Goal: Task Accomplishment & Management: Complete application form

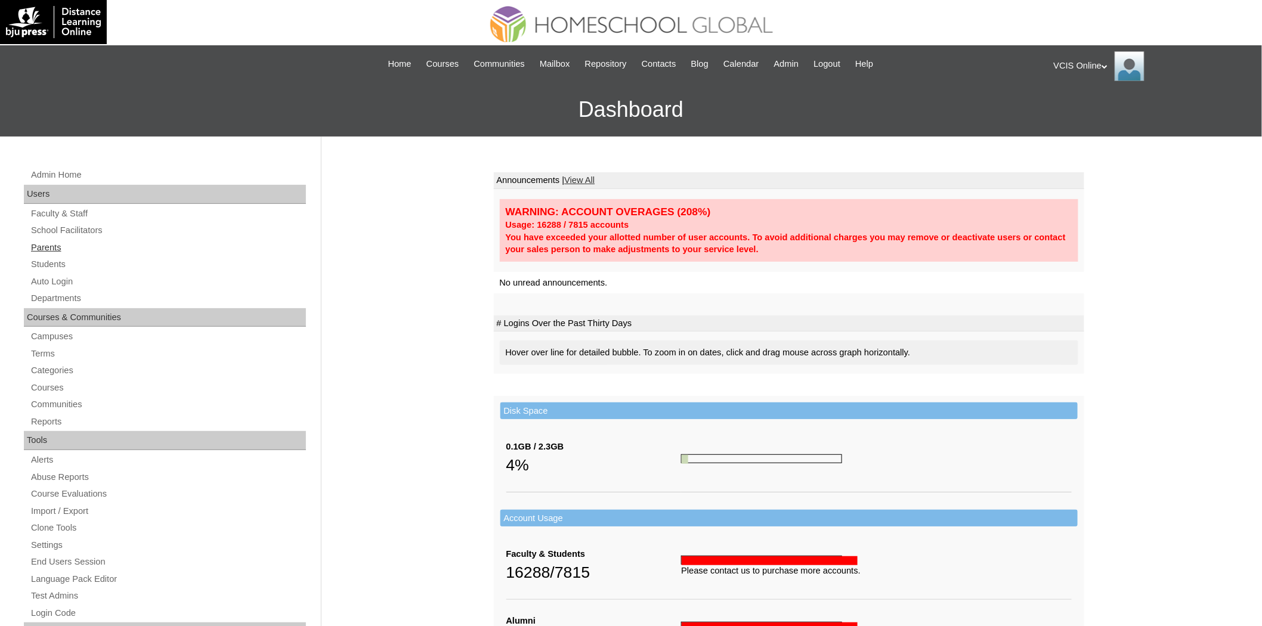
click at [44, 248] on link "Parents" at bounding box center [168, 247] width 276 height 15
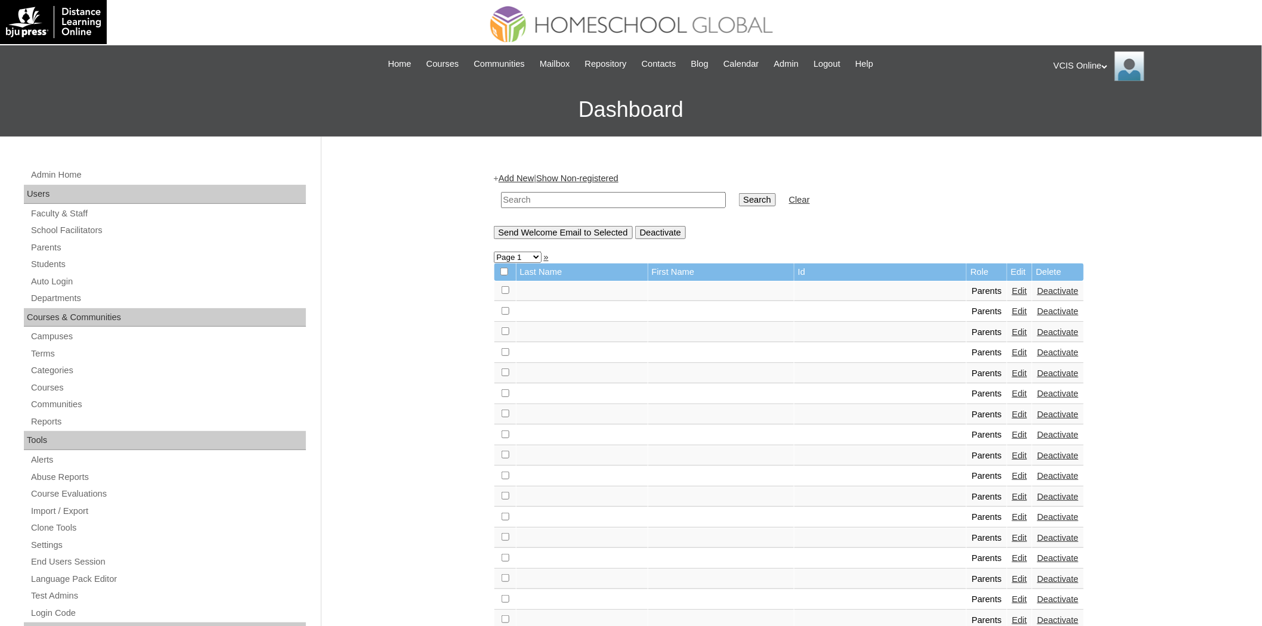
click at [522, 177] on link "Add New" at bounding box center [516, 179] width 35 height 10
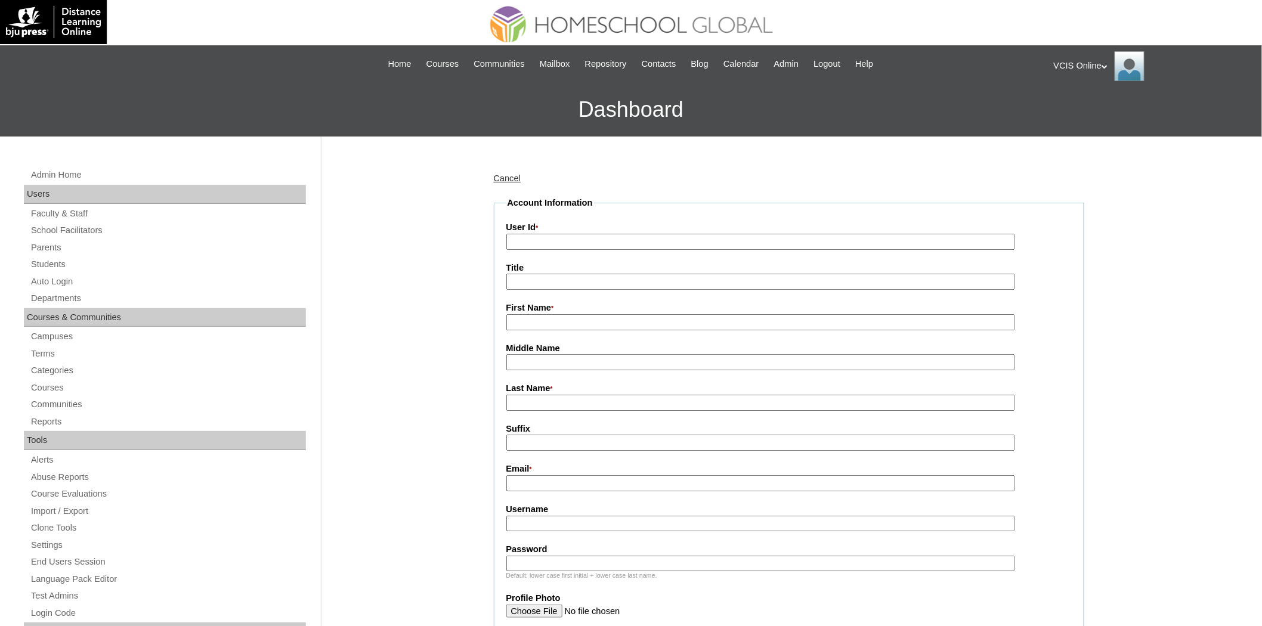
click at [540, 241] on input "User Id *" at bounding box center [760, 242] width 509 height 16
paste input "VCIS012-4C-PA2025"
type input "VCIS012-4C-PA2025"
click at [558, 277] on input "Title" at bounding box center [760, 282] width 509 height 16
click at [535, 317] on input "First Name *" at bounding box center [760, 322] width 509 height 16
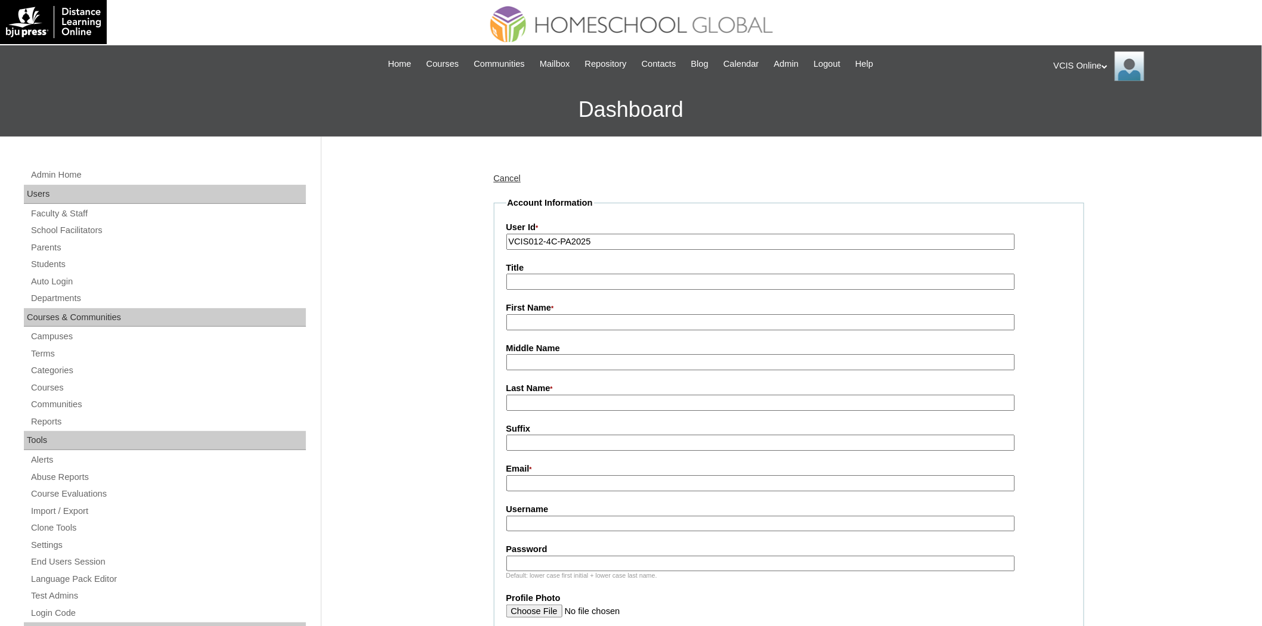
paste input "Oliva Corazon Fadriquela Tayam"
click at [563, 320] on input "Oliva Corazon Fadriquela Tayam" at bounding box center [760, 322] width 509 height 16
type input "Oliva Corazon"
click at [563, 400] on input "Last Name *" at bounding box center [760, 403] width 509 height 16
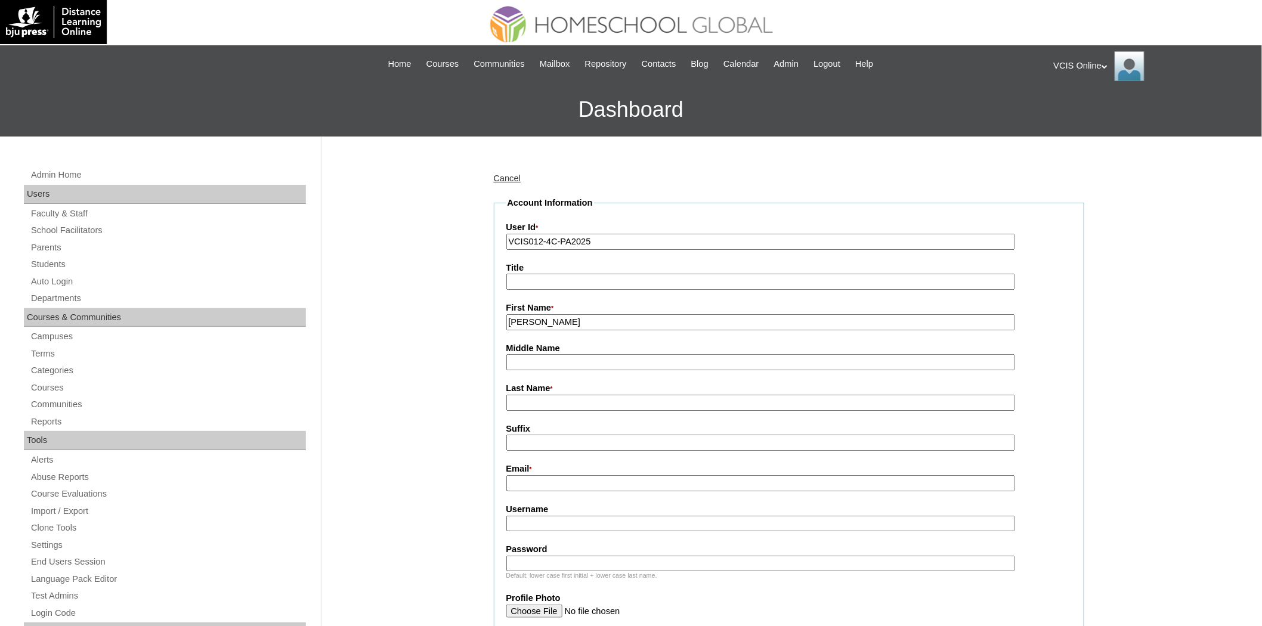
paste input "Tayam"
type input "Tayam"
click at [593, 328] on fieldset "Account Information User Id * VCIS012-4C-PA2025 Title First Name * Oliva Corazo…" at bounding box center [789, 576] width 590 height 759
click at [591, 326] on input "Oliva Corazon" at bounding box center [760, 322] width 509 height 16
type input "Oliva Corazon"
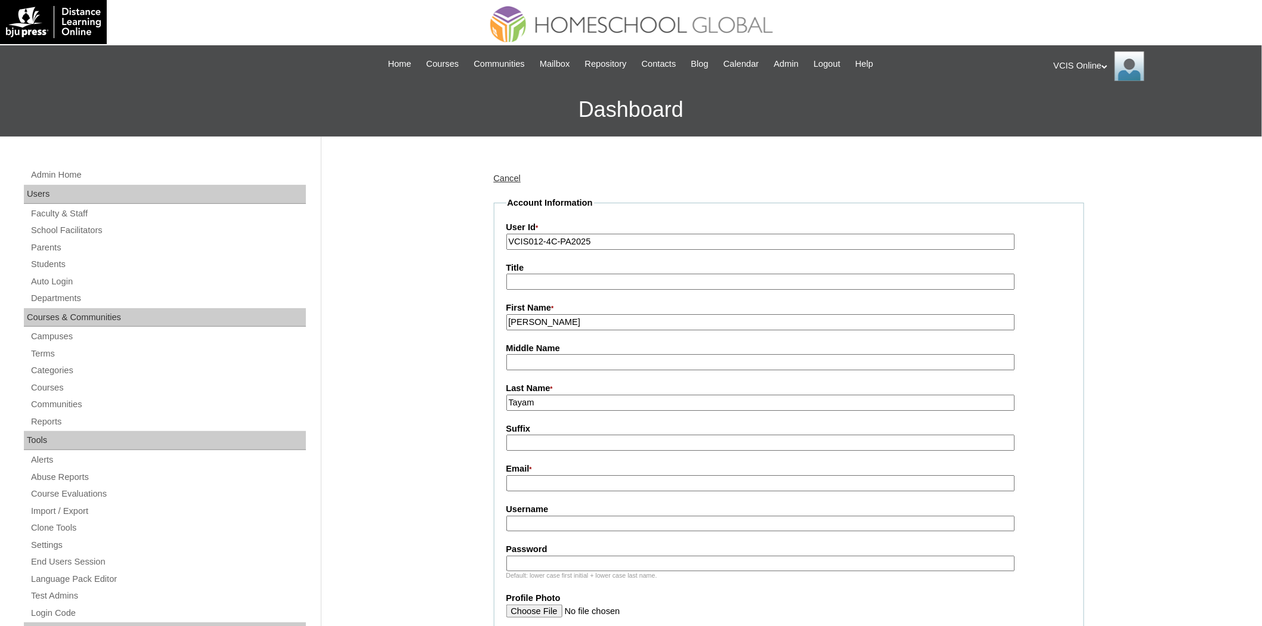
click at [593, 395] on input "Tayam" at bounding box center [760, 403] width 509 height 16
type input "Tayam (2025)"
click at [550, 475] on input "Email *" at bounding box center [760, 483] width 509 height 16
click at [522, 448] on fieldset "Account Information User Id * VCIS012-4C-PA2025 Title First Name * Oliva Corazo…" at bounding box center [789, 576] width 590 height 759
click at [528, 486] on fieldset "Account Information User Id * VCIS012-4C-PA2025 Title First Name * Oliva Corazo…" at bounding box center [789, 576] width 590 height 759
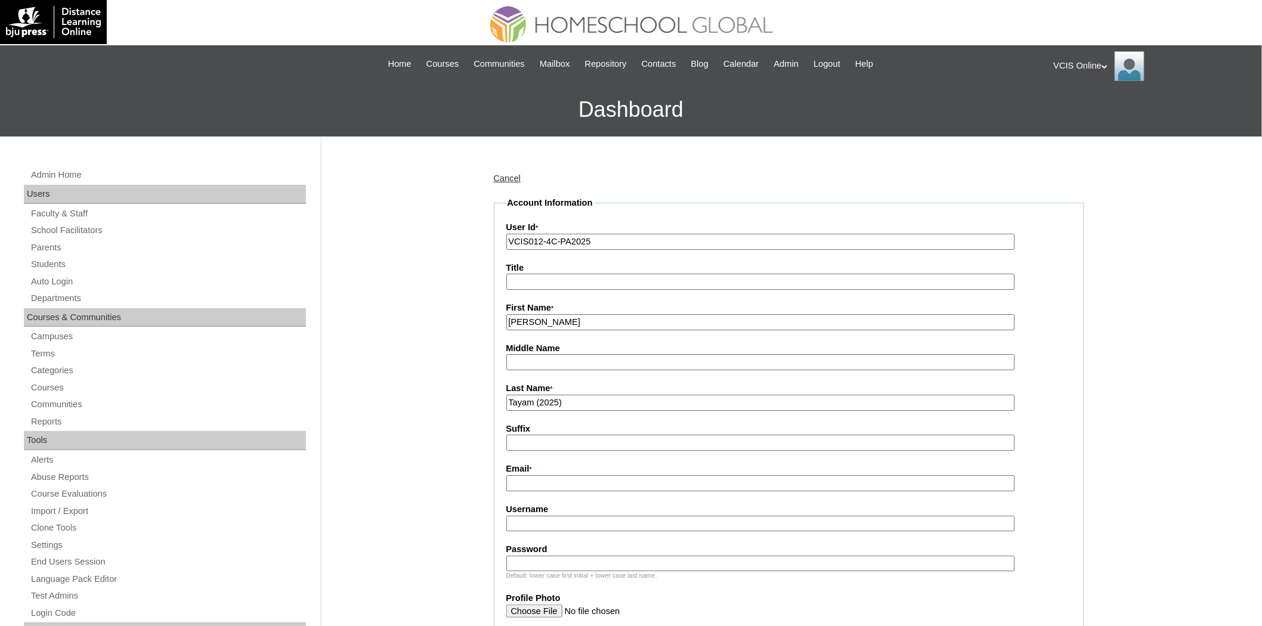
click at [537, 483] on input "Email *" at bounding box center [760, 483] width 509 height 16
paste input "miatayam@gmail.com"
type input "miatayam@gmail.com"
drag, startPoint x: 591, startPoint y: 511, endPoint x: 582, endPoint y: 511, distance: 8.9
click at [591, 516] on input "Username" at bounding box center [760, 524] width 509 height 16
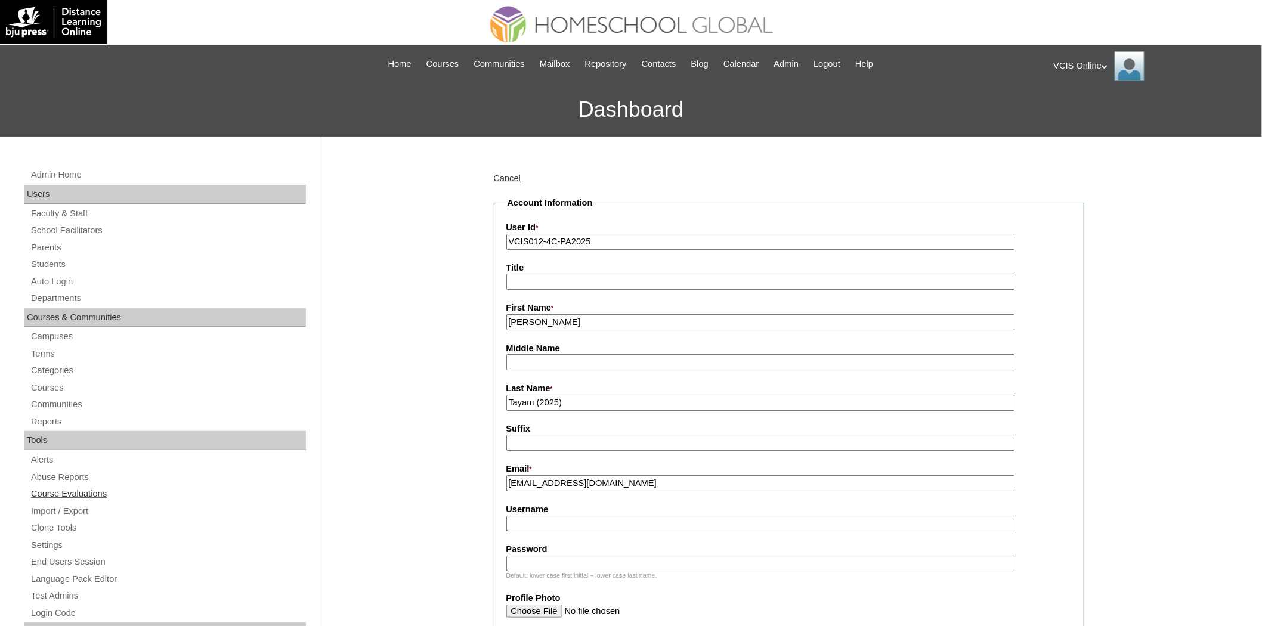
paste input "otayam2025"
type input "otayam2025"
click at [586, 543] on label "Password" at bounding box center [788, 549] width 565 height 13
click at [586, 556] on input "Password" at bounding box center [760, 564] width 509 height 16
click at [591, 571] on div "Default: lower case first initial + lower case last name." at bounding box center [788, 575] width 565 height 9
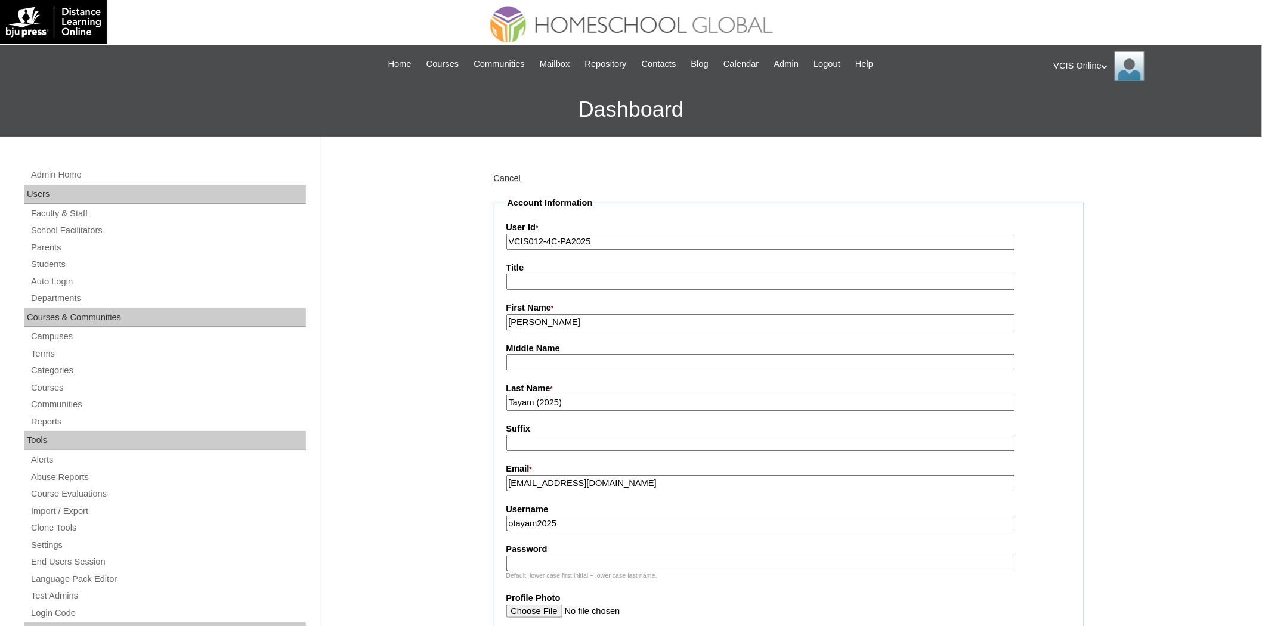
click at [595, 556] on input "Password" at bounding box center [760, 564] width 509 height 16
paste input "bNcPPs"
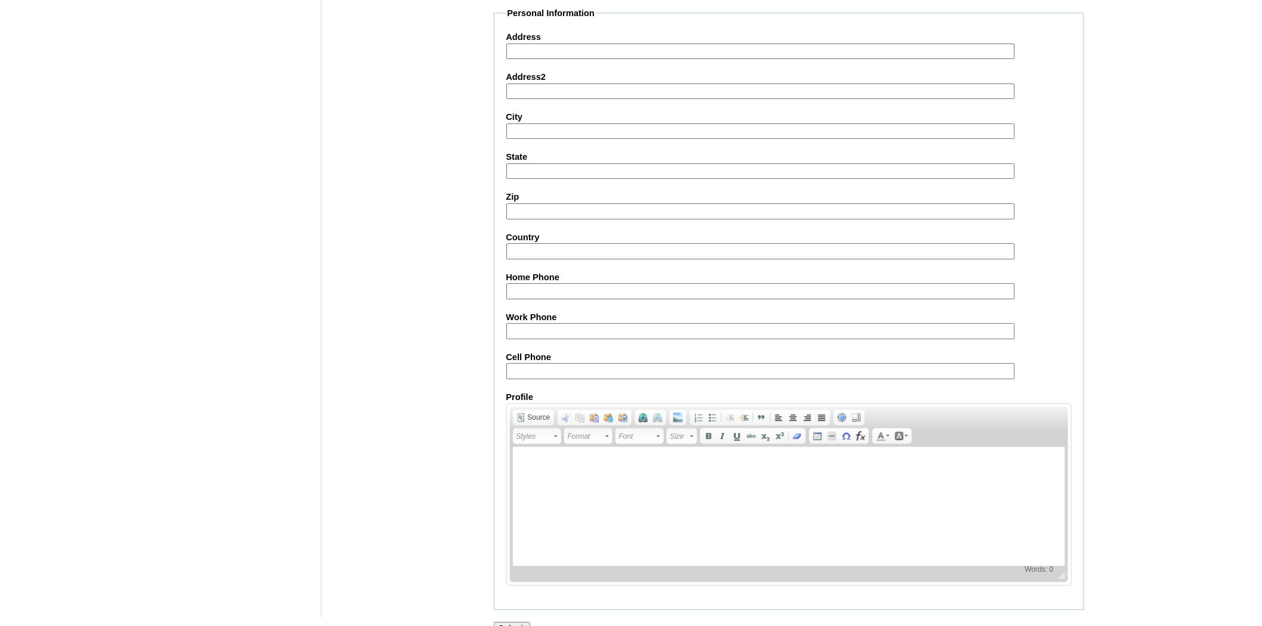
scroll to position [961, 0]
type input "bNcPPs"
click at [573, 363] on input "Cell Phone" at bounding box center [760, 371] width 509 height 16
paste input "63-9163313212"
type input "63-9163313212"
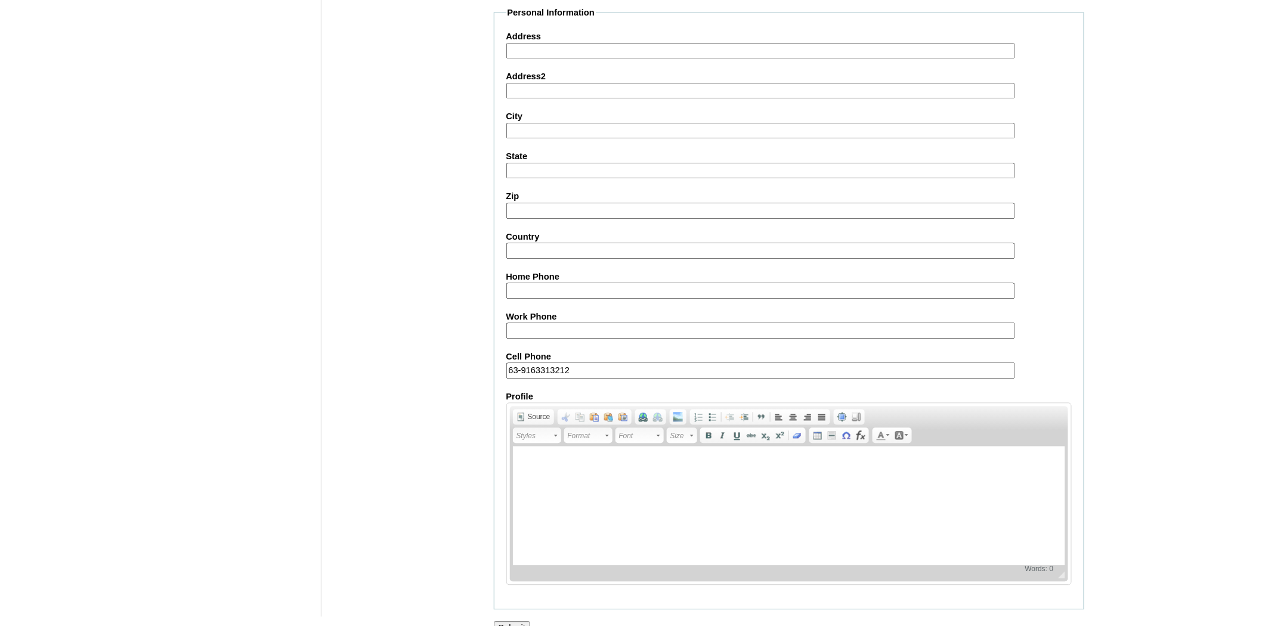
click at [521, 621] on input "Submit" at bounding box center [512, 627] width 37 height 13
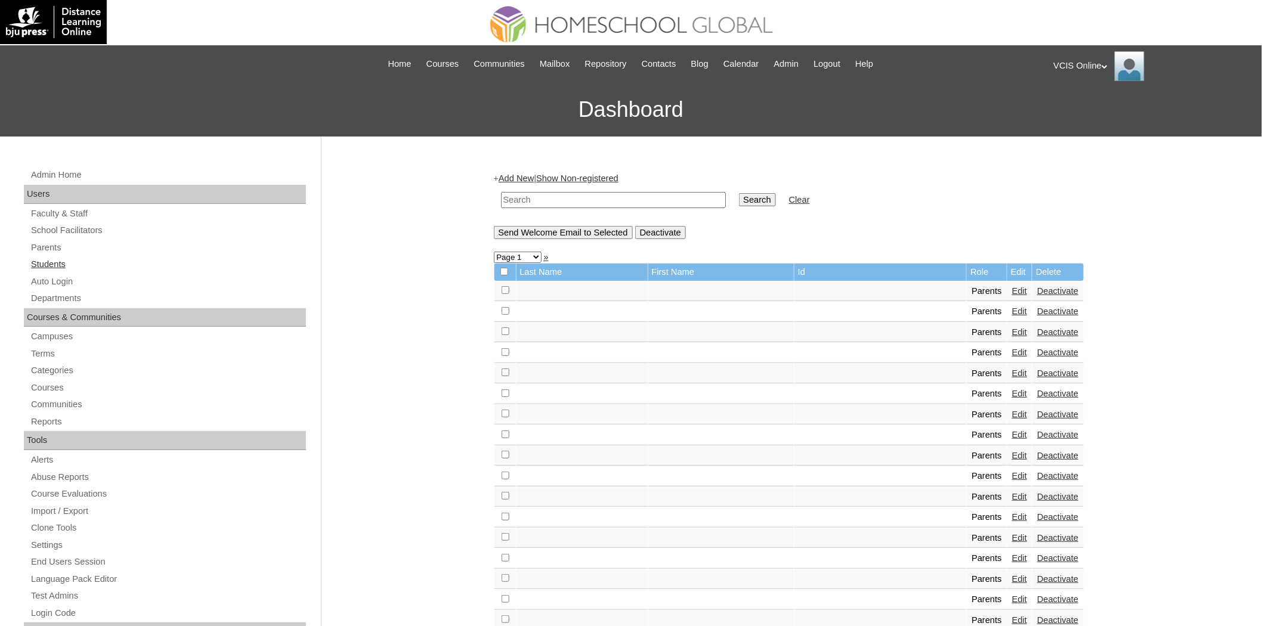
click at [34, 264] on link "Students" at bounding box center [168, 264] width 276 height 15
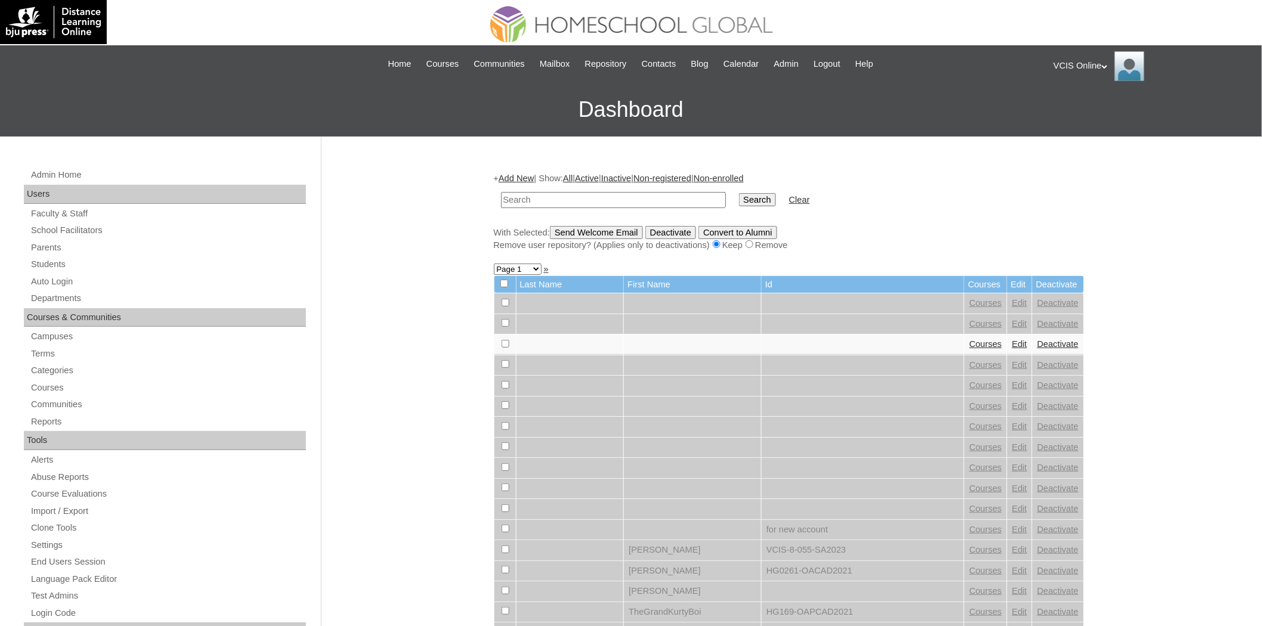
click at [520, 183] on div "+ Add New | Show: All | Active | Inactive | Non-registered | Non-enrolled Searc…" at bounding box center [789, 211] width 590 height 79
click at [515, 179] on link "Add New" at bounding box center [516, 179] width 35 height 10
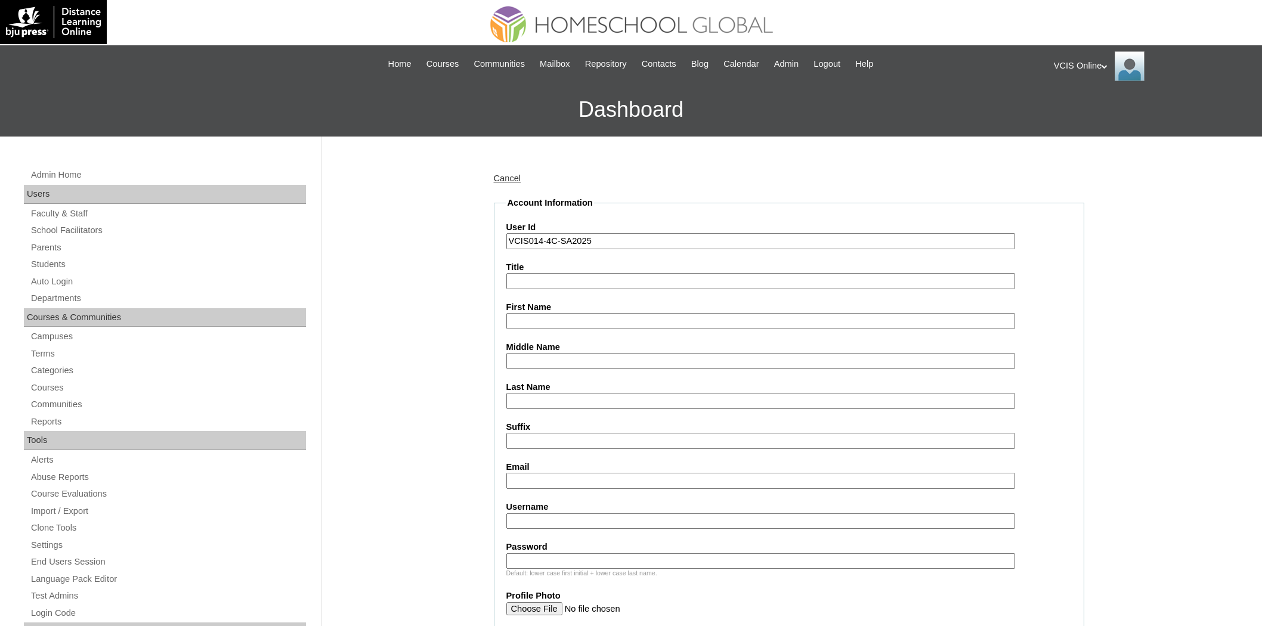
type input "VCIS014-4C-SA2025"
click at [590, 514] on input "Username" at bounding box center [760, 522] width 509 height 16
paste input "[PERSON_NAME].puducay2025"
type input "[PERSON_NAME].puducay2025"
click at [624, 543] on label "Password" at bounding box center [788, 547] width 565 height 13
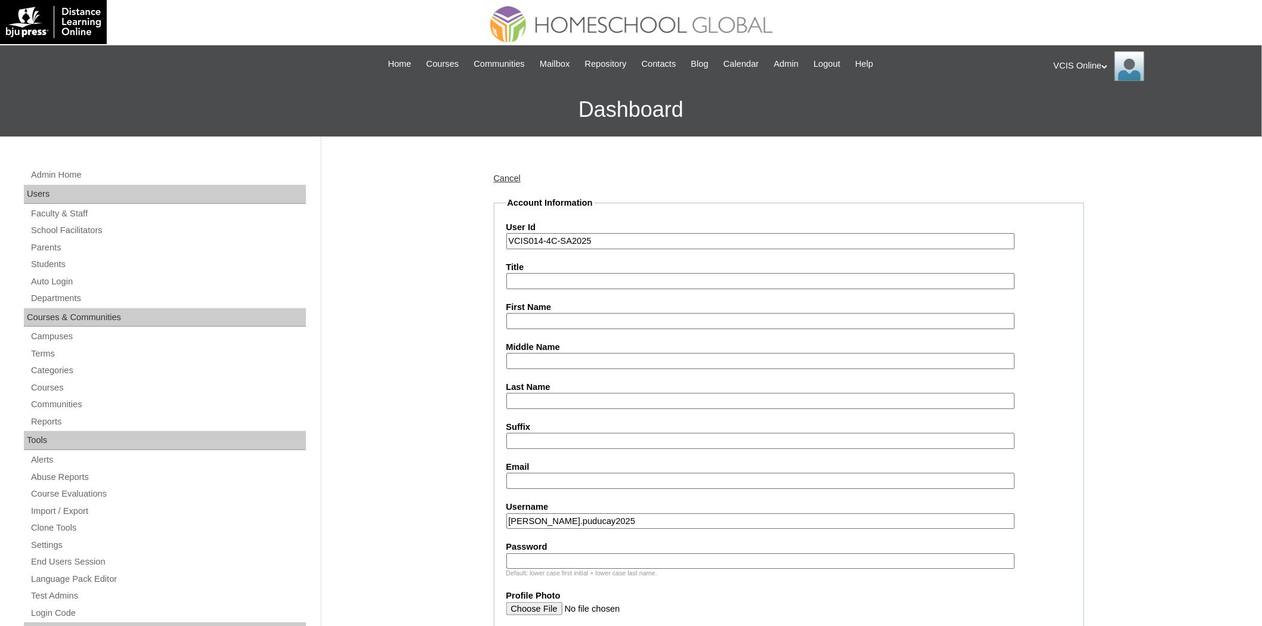
click at [624, 554] on input "Password" at bounding box center [760, 562] width 509 height 16
paste input "MrYgAcEd"
type input "MrYgAcEd"
click at [607, 319] on input "First Name" at bounding box center [760, 321] width 509 height 16
paste input "Jamie Mariana Tayam Puducay"
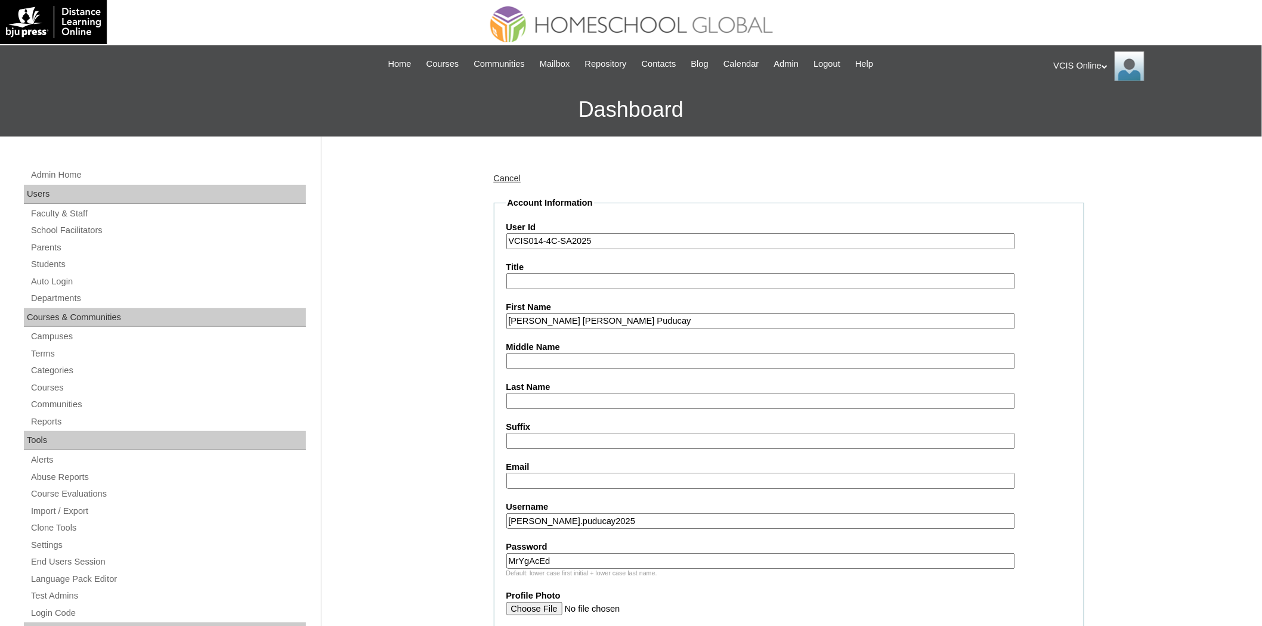
click at [577, 307] on div "First Name Jamie Mariana Tayam Puducay" at bounding box center [788, 315] width 565 height 28
click at [577, 322] on input "Jamie Mariana Tayam Puducay" at bounding box center [760, 321] width 509 height 16
type input "Jamie Mariana Puducay"
click at [556, 393] on input "Last Name" at bounding box center [760, 401] width 509 height 16
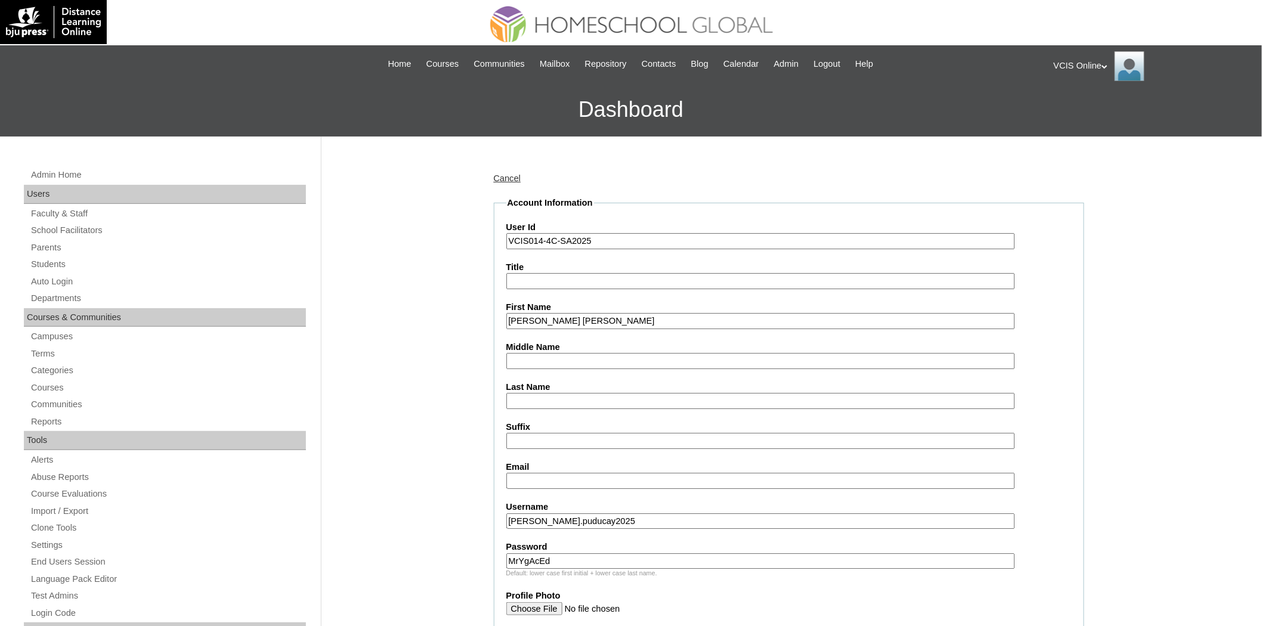
click at [551, 353] on input "Middle Name" at bounding box center [760, 361] width 509 height 16
paste input "Tayam"
type input "Tayam"
click at [591, 319] on input "Jamie Mariana Puducay" at bounding box center [760, 321] width 509 height 16
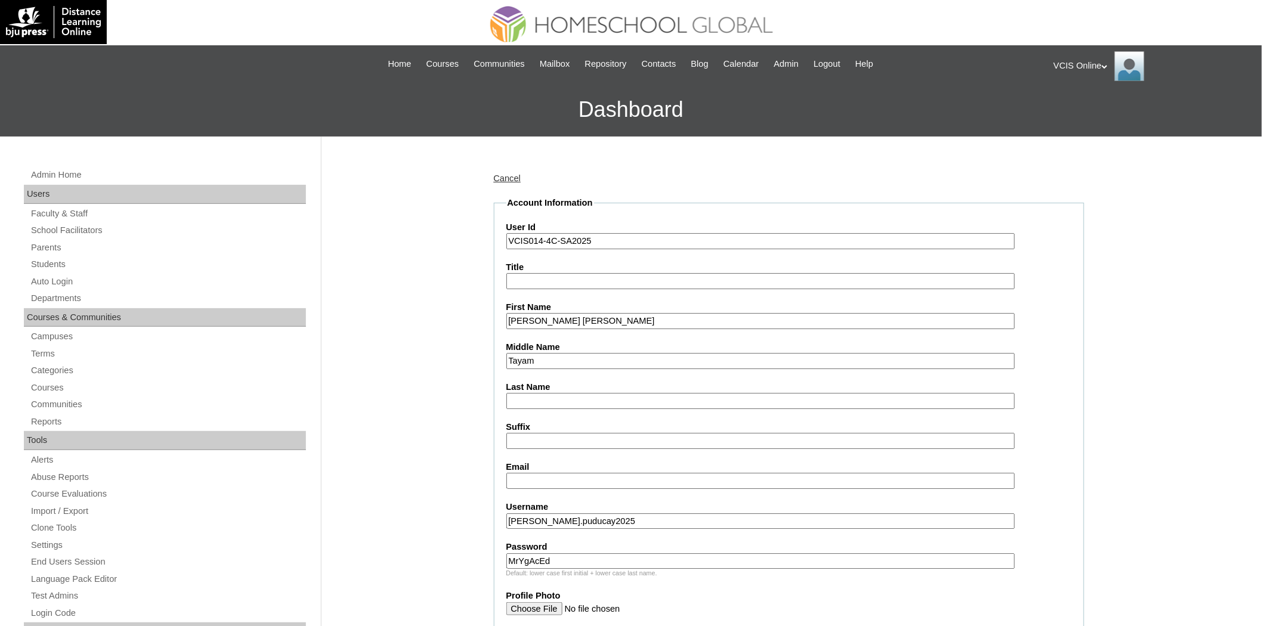
click at [591, 319] on input "Jamie Mariana Puducay" at bounding box center [760, 321] width 509 height 16
type input "[PERSON_NAME]"
drag, startPoint x: 559, startPoint y: 397, endPoint x: 546, endPoint y: 380, distance: 22.1
click at [559, 397] on input "Last Name" at bounding box center [760, 401] width 509 height 16
paste input "Puducay"
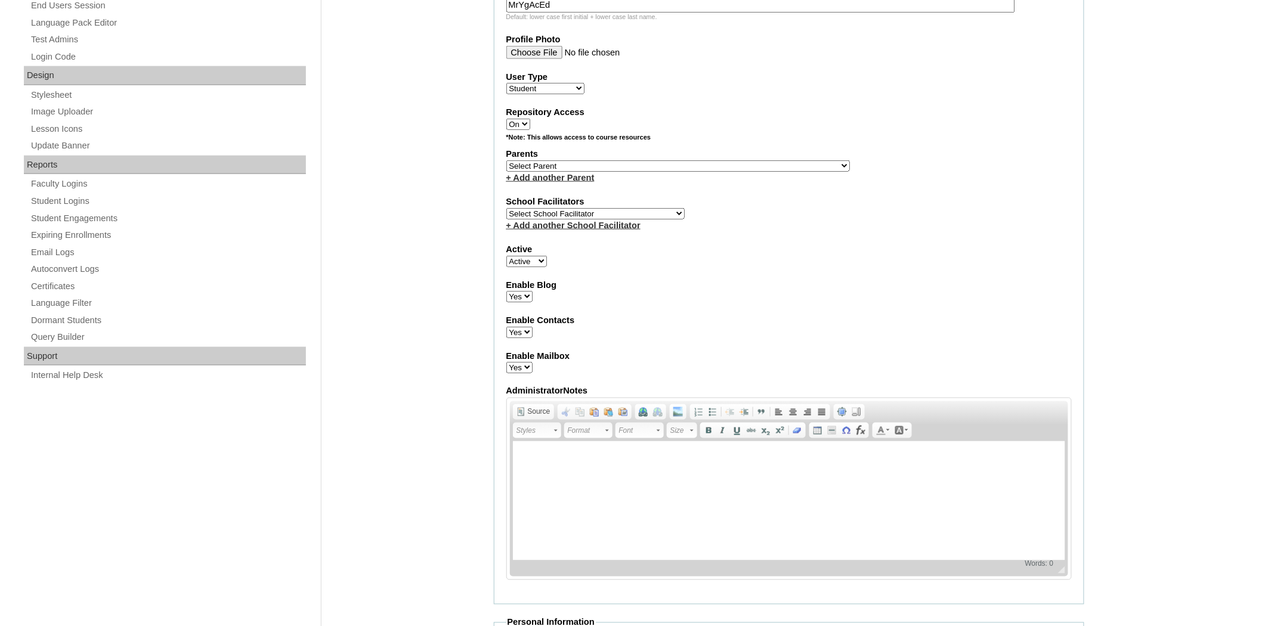
scroll to position [530, 0]
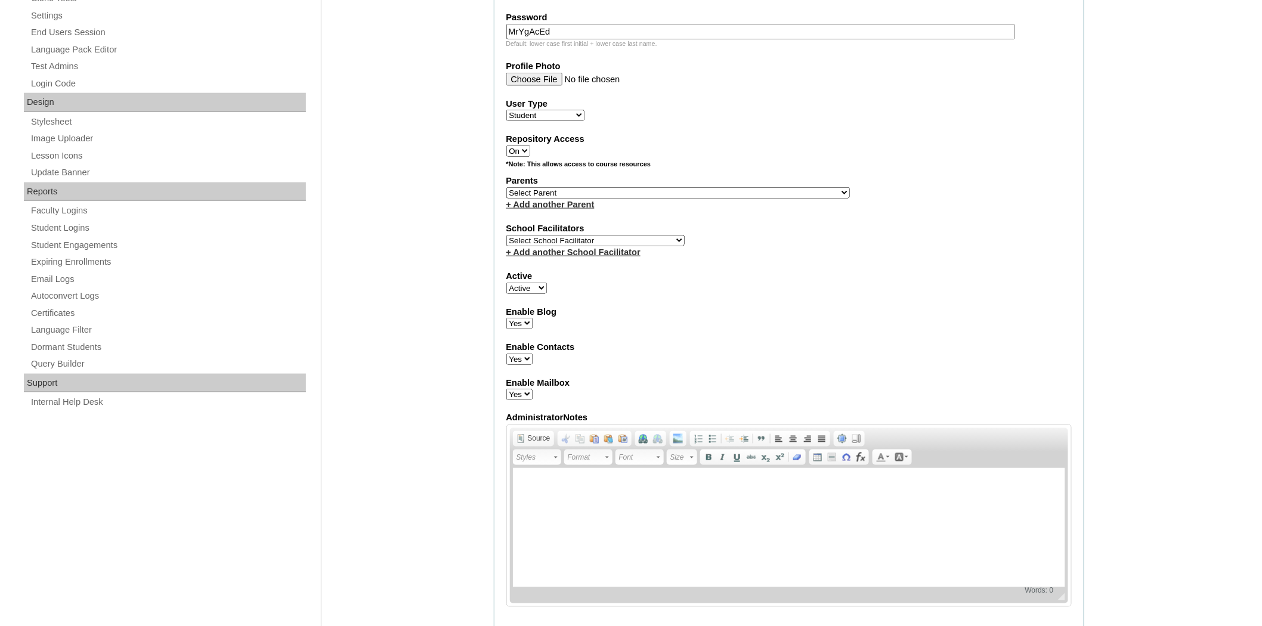
type input "Puducay"
click at [611, 187] on select "Select Parent , , , , , , , , , , , , , , , , , , , , , , , , , , , , , , , , ,…" at bounding box center [678, 192] width 344 height 11
select select "43386"
click at [506, 187] on select "Select Parent , , , , , , , , , , , , , , , , , , , , , , , , , , , , , , , , ,…" at bounding box center [678, 192] width 344 height 11
click at [544, 235] on select "Select School Facilitator [PERSON_NAME] [PERSON_NAME] Gloryfe [PERSON_NAME] [PE…" at bounding box center [595, 240] width 178 height 11
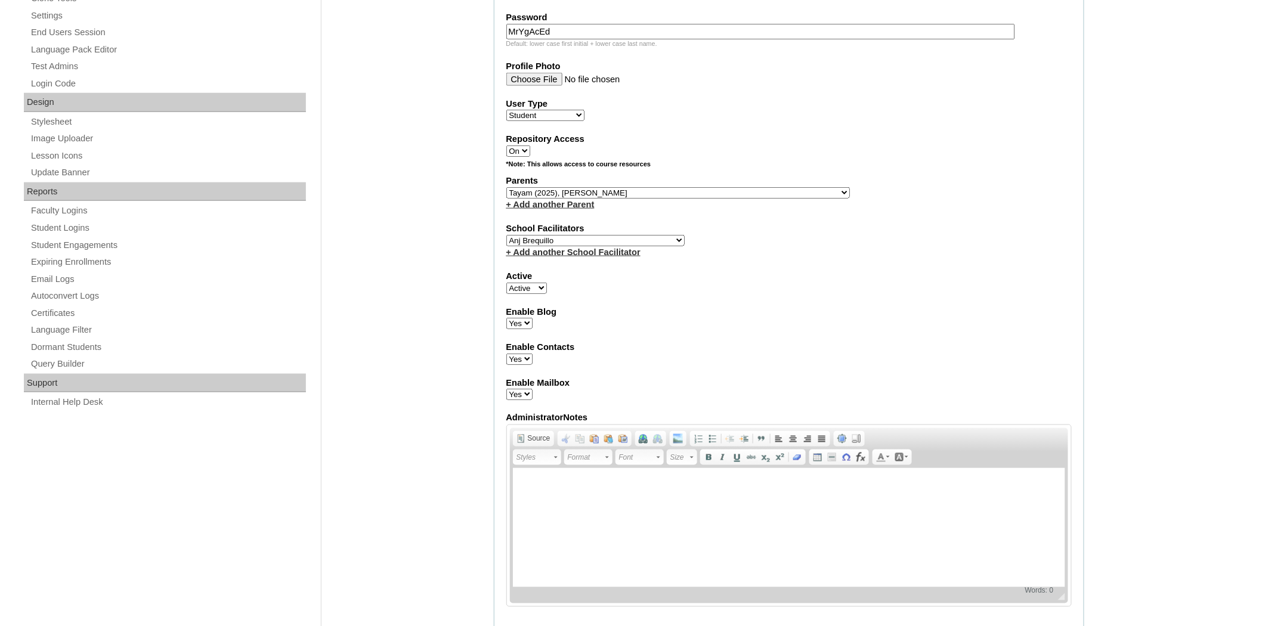
click at [506, 235] on select "Select School Facilitator [PERSON_NAME] [PERSON_NAME] Gloryfe [PERSON_NAME] [PE…" at bounding box center [595, 240] width 178 height 11
select select "28800"
click at [838, 228] on div "School Facilitators Select School Facilitator Norman Añain Ruffa Abadijas Mary …" at bounding box center [788, 240] width 565 height 36
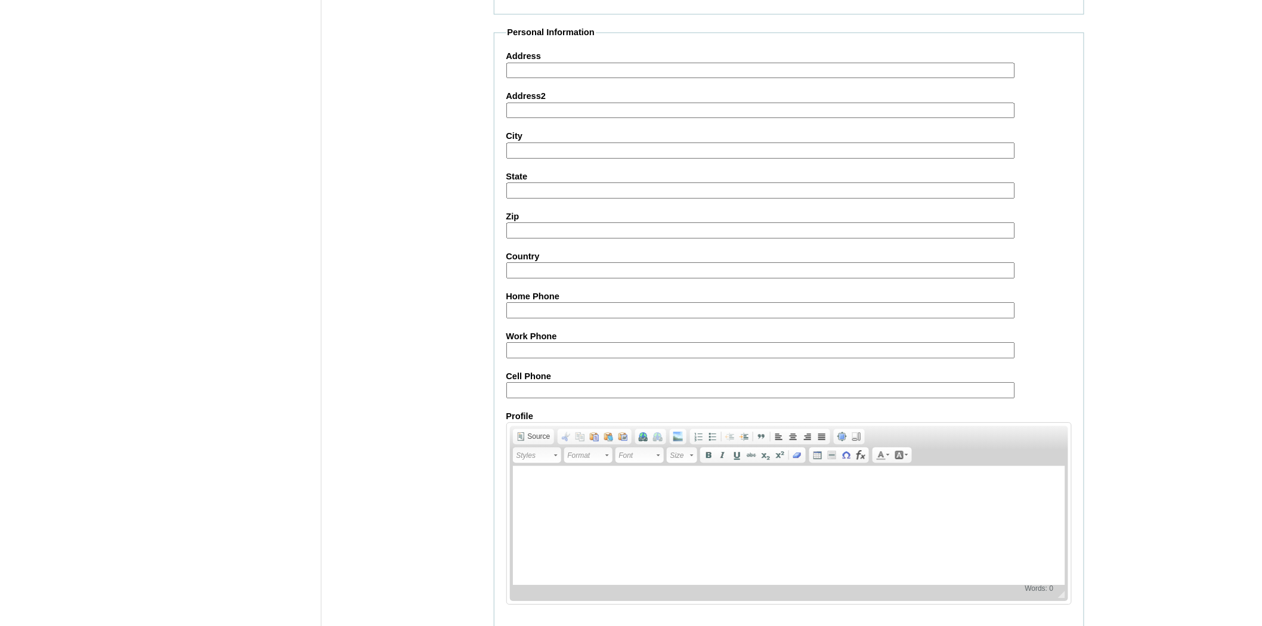
scroll to position [1159, 0]
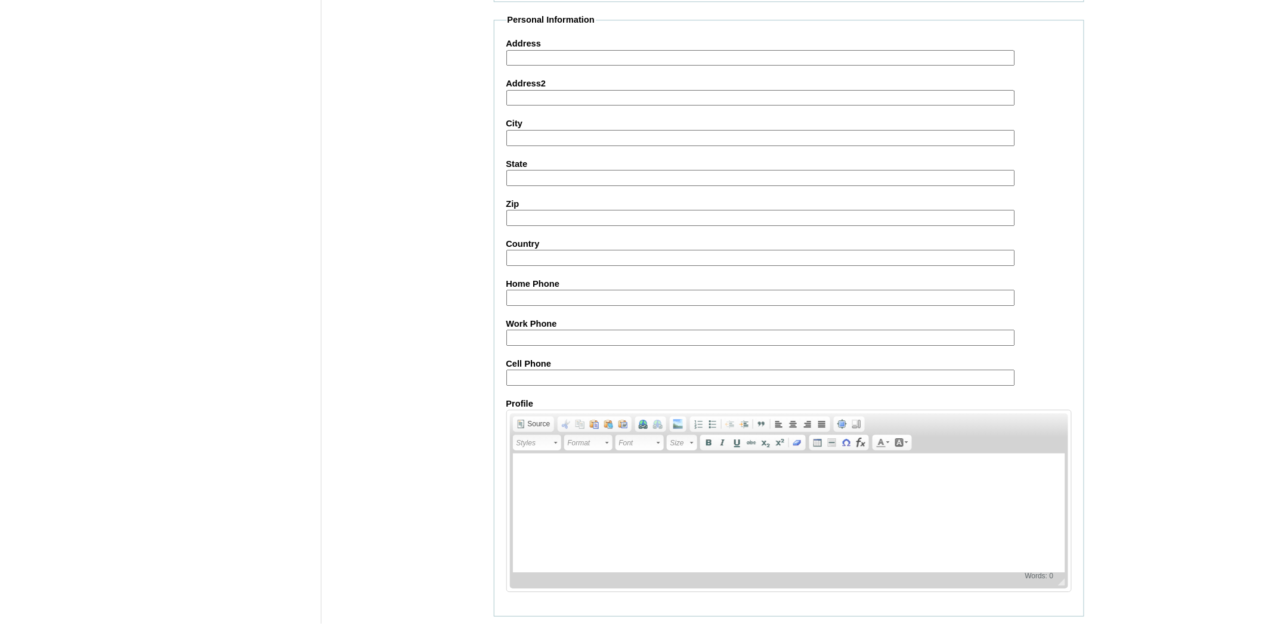
drag, startPoint x: 630, startPoint y: 352, endPoint x: 627, endPoint y: 358, distance: 7.0
click at [630, 370] on input "Cell Phone" at bounding box center [760, 378] width 509 height 16
paste input "63-9163313212"
type input "63-9163313212"
click at [514, 626] on input "Submit" at bounding box center [512, 635] width 37 height 13
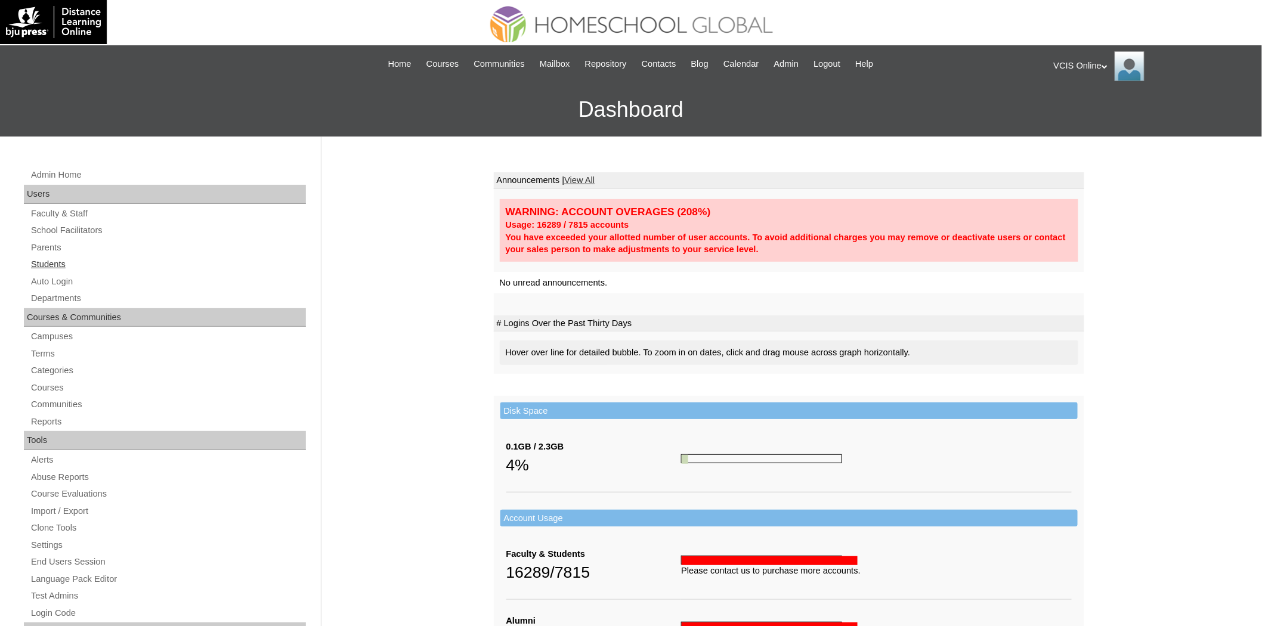
click at [42, 260] on link "Students" at bounding box center [168, 264] width 276 height 15
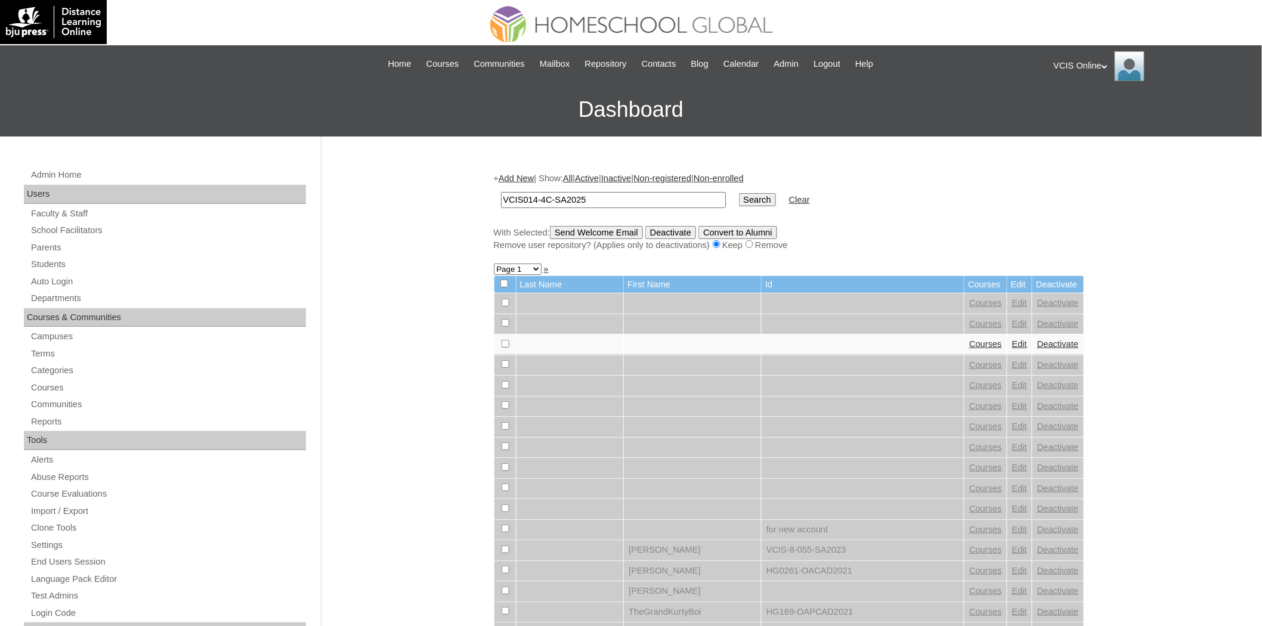
type input "VCIS014-4C-SA2025"
click at [739, 193] on input "Search" at bounding box center [757, 199] width 37 height 13
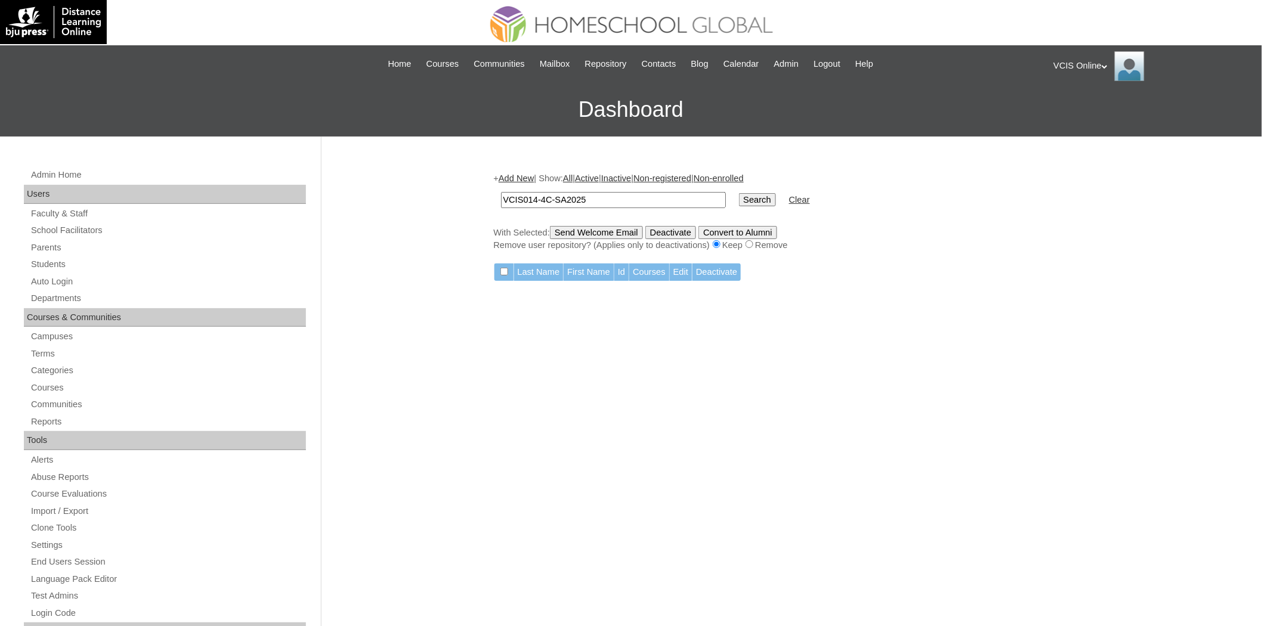
click at [517, 175] on link "Add New" at bounding box center [516, 179] width 35 height 10
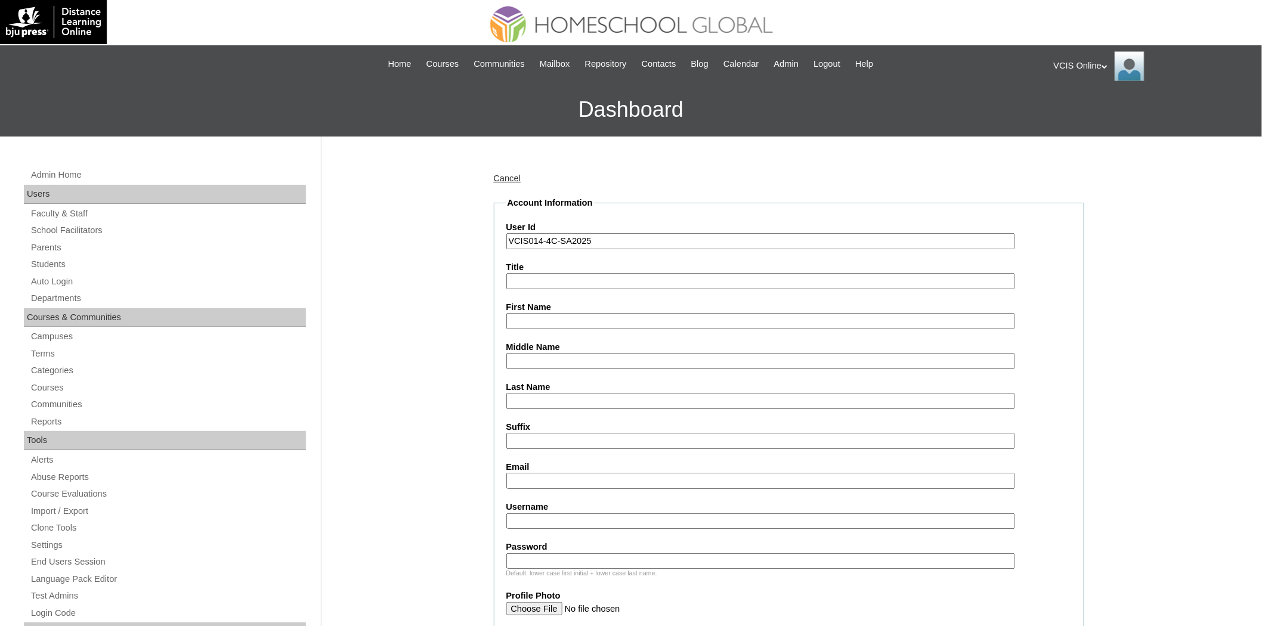
type input "VCIS014-4C-SA2025"
click at [535, 353] on input "Middle Name" at bounding box center [760, 361] width 509 height 16
drag, startPoint x: 530, startPoint y: 338, endPoint x: 547, endPoint y: 311, distance: 32.4
click at [530, 341] on label "Middle Name" at bounding box center [788, 347] width 565 height 13
click at [530, 353] on input "Middle Name" at bounding box center [760, 361] width 509 height 16
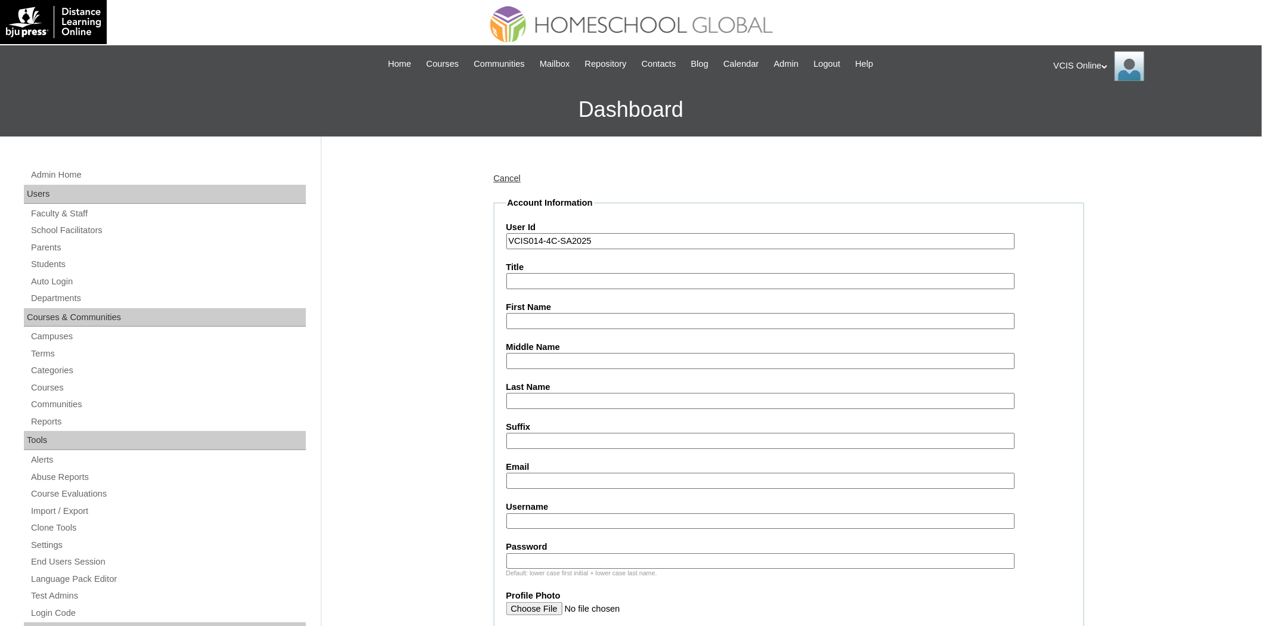
click at [550, 313] on input "First Name" at bounding box center [760, 321] width 509 height 16
type input "K"
click at [576, 319] on input "[PERSON_NAME] [PERSON_NAME]" at bounding box center [760, 321] width 509 height 16
type input "[PERSON_NAME]"
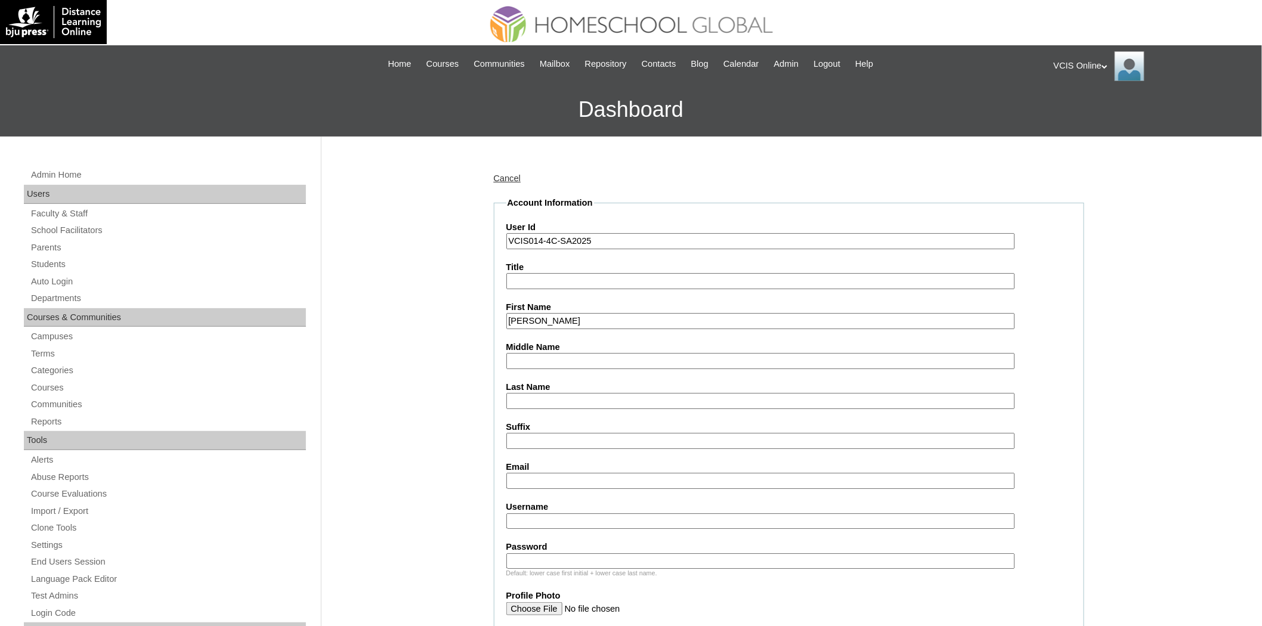
drag, startPoint x: 561, startPoint y: 354, endPoint x: 554, endPoint y: 358, distance: 8.3
click at [561, 354] on input "Middle Name" at bounding box center [760, 361] width 509 height 16
click at [535, 353] on input "Taya," at bounding box center [760, 361] width 509 height 16
type input "Tayam"
type input "Puducay"
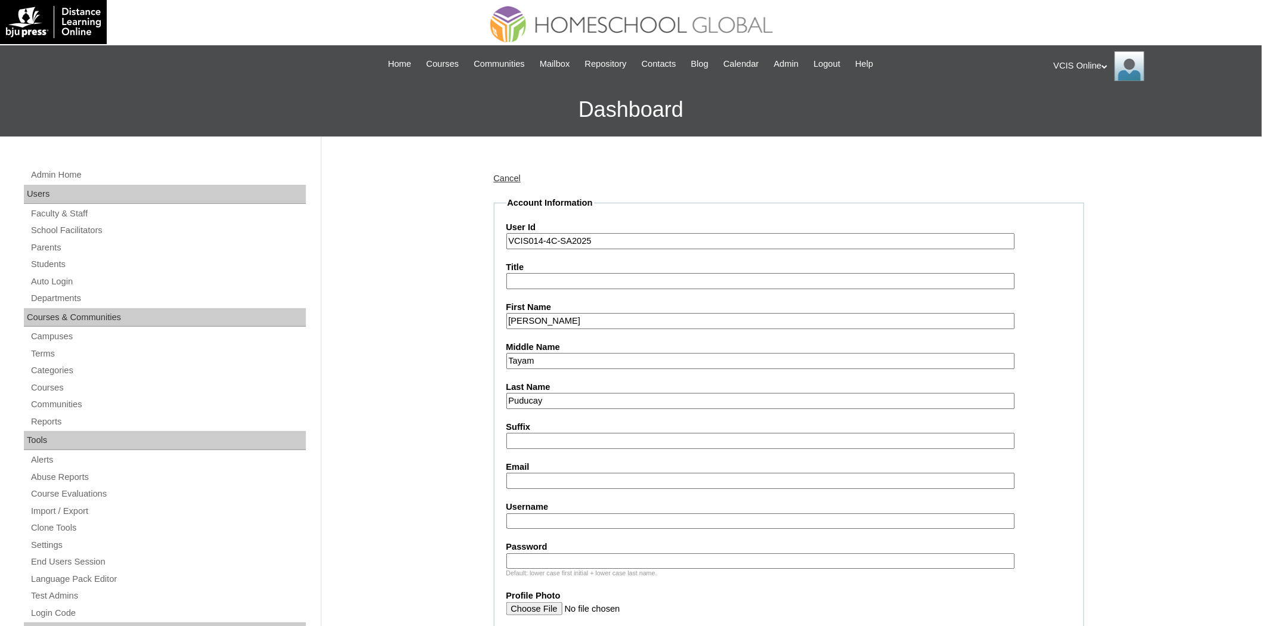
click at [552, 518] on input "Username" at bounding box center [760, 522] width 509 height 16
paste input "[PERSON_NAME].puducay2025"
type input "[PERSON_NAME].puducay2025"
click at [567, 541] on label "Password" at bounding box center [788, 547] width 565 height 13
click at [567, 554] on input "Password" at bounding box center [760, 562] width 509 height 16
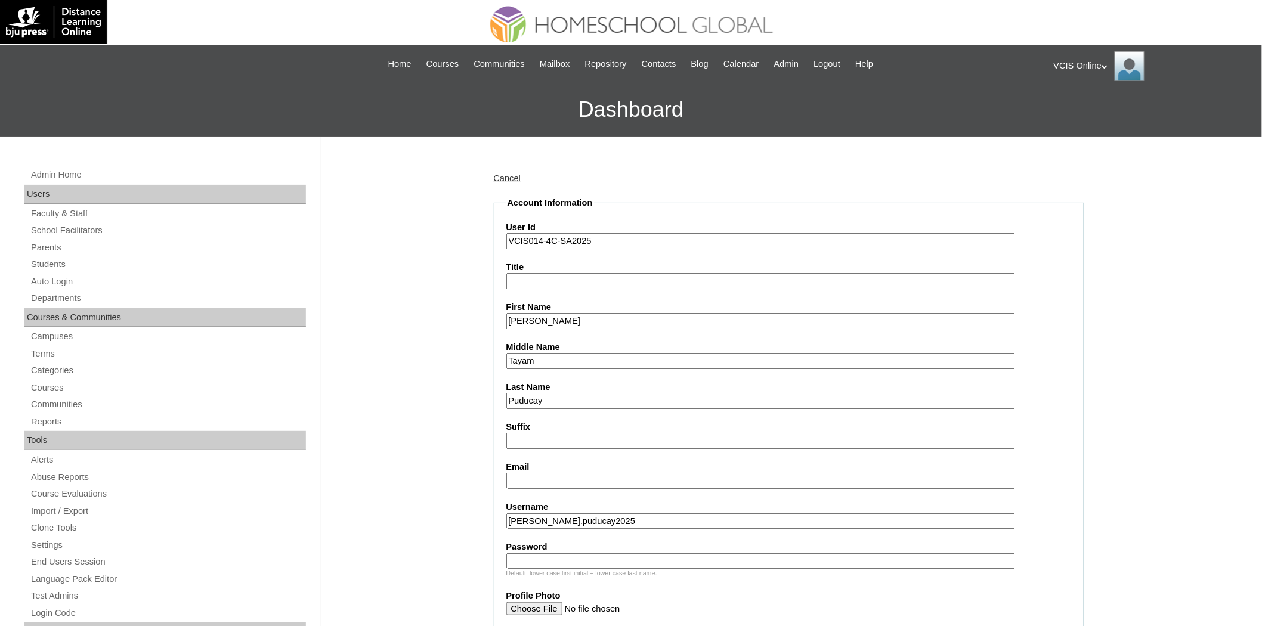
click at [564, 554] on input "Password" at bounding box center [760, 562] width 509 height 16
paste input "MrYgAcEd"
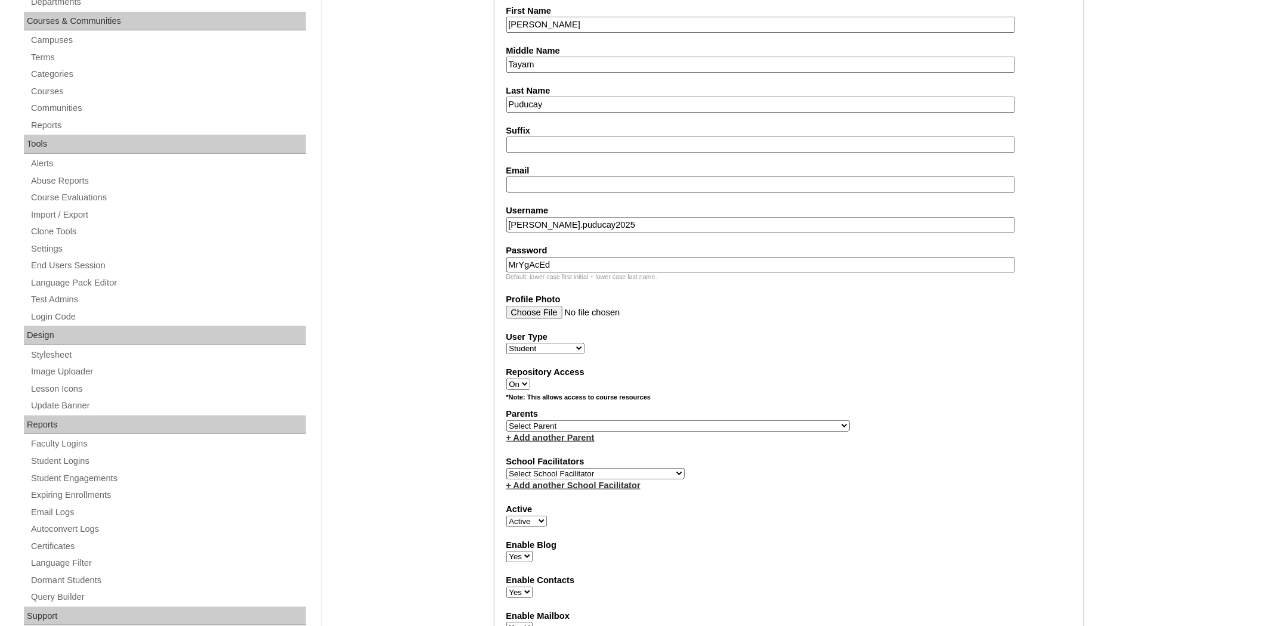
scroll to position [353, 0]
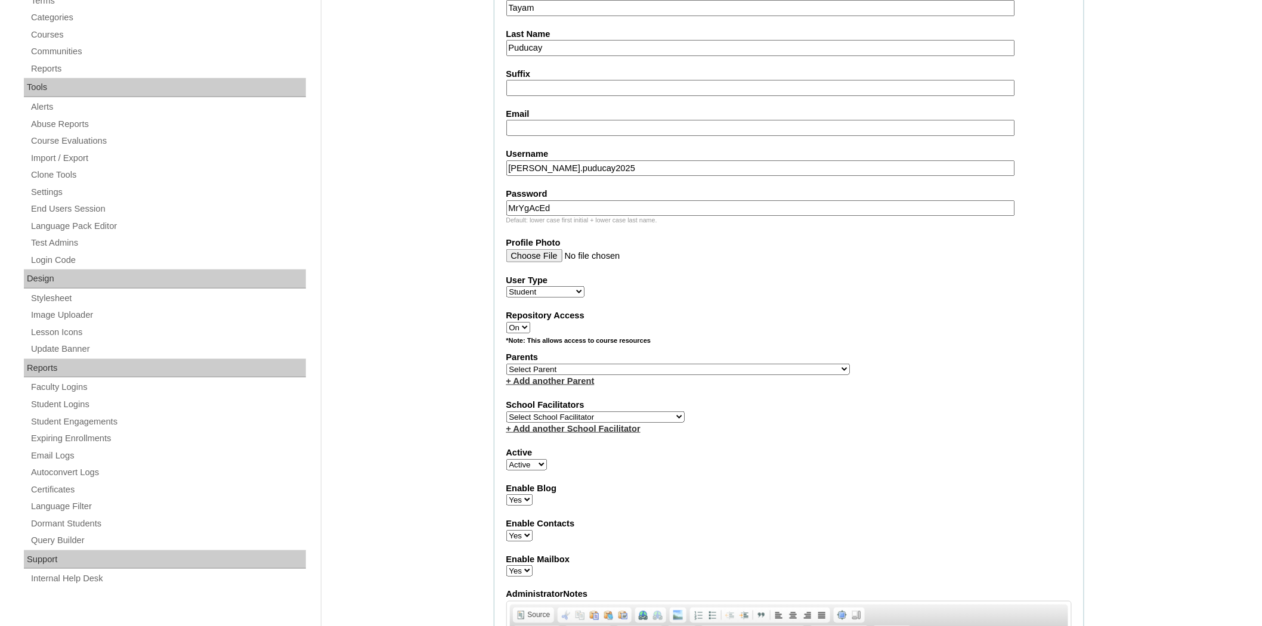
type input "MrYgAcEd"
click at [596, 375] on div "+ Add another Parent" at bounding box center [788, 381] width 565 height 13
click at [607, 364] on select "Select Parent , , , , , , , , , , , , , , , , , , , , , , , , , , , , , , , , ,…" at bounding box center [678, 369] width 344 height 11
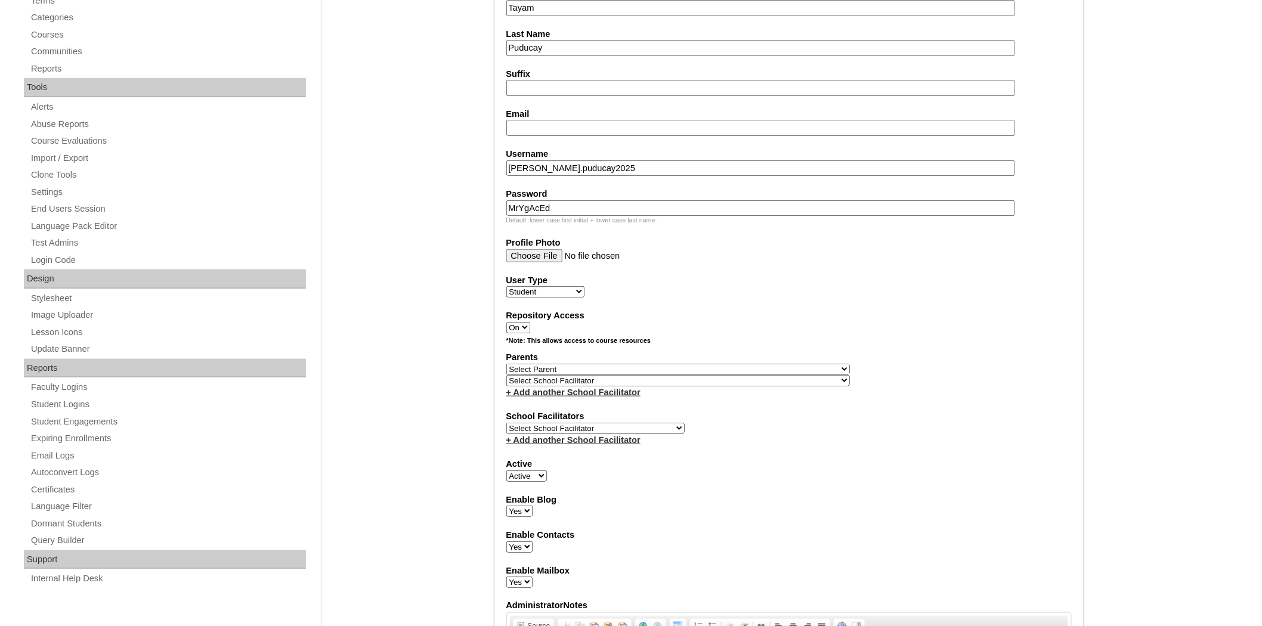
select select "43386"
click at [506, 364] on select "Select Parent , , , , , , , , , , , , , , , , , , , , , , , , , , , , , , , , ,…" at bounding box center [678, 369] width 344 height 11
click at [600, 423] on select "Select School Facilitator [PERSON_NAME] [PERSON_NAME] Gloryfe [PERSON_NAME] [PE…" at bounding box center [595, 428] width 178 height 11
select select "28800"
click at [506, 423] on select "Select School Facilitator [PERSON_NAME] [PERSON_NAME] Gloryfe [PERSON_NAME] [PE…" at bounding box center [595, 428] width 178 height 11
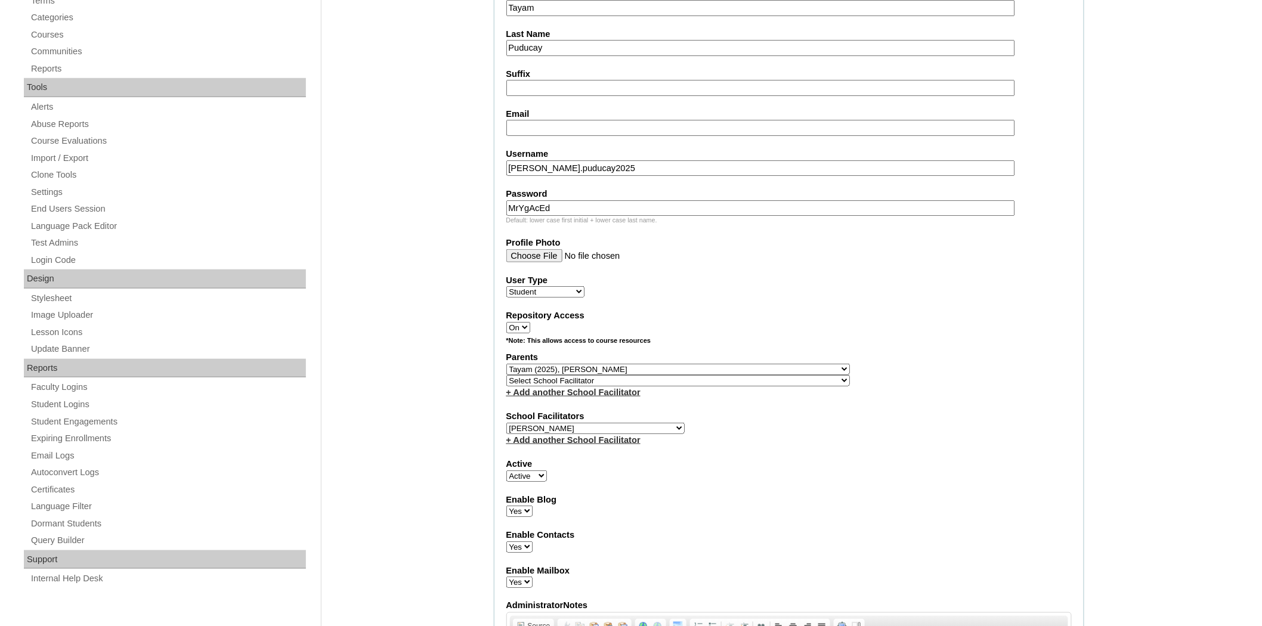
click at [974, 465] on div "Active Active Inactive" at bounding box center [788, 470] width 565 height 24
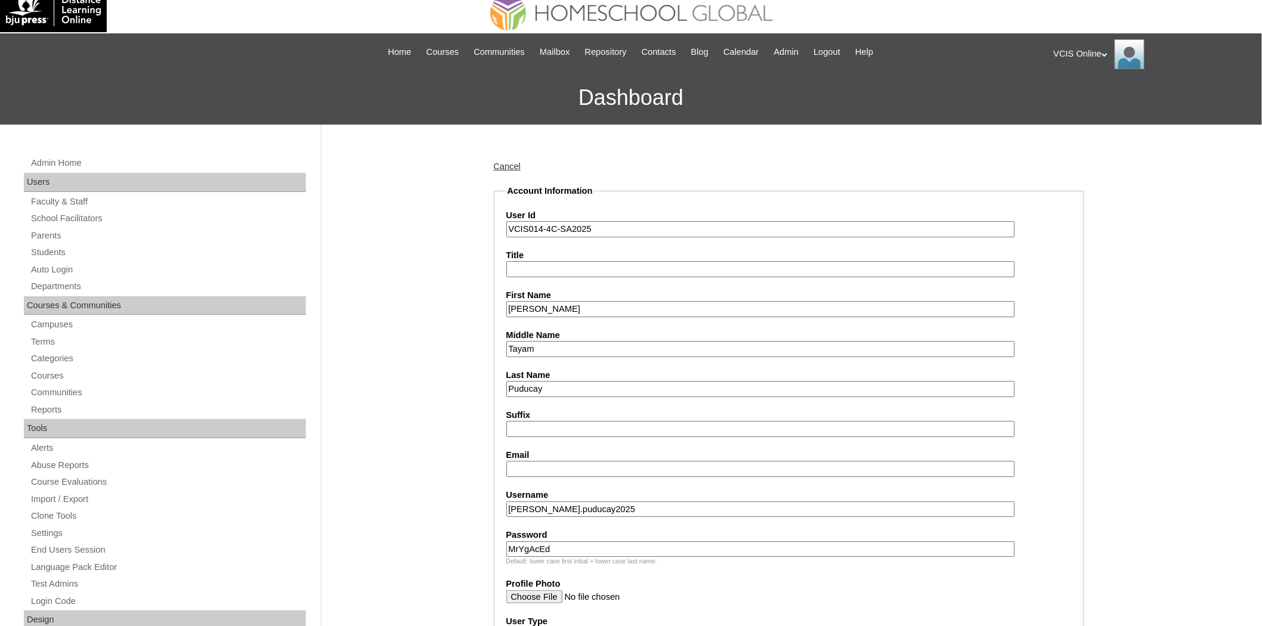
scroll to position [0, 0]
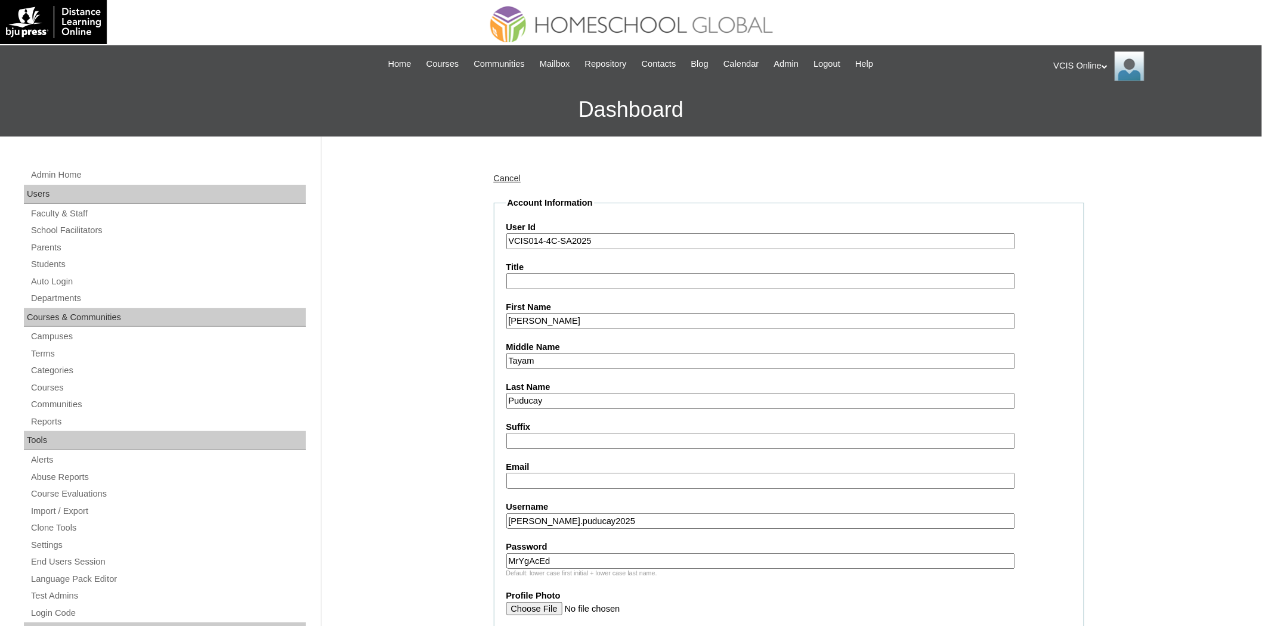
drag, startPoint x: 540, startPoint y: 468, endPoint x: 546, endPoint y: 472, distance: 6.8
click at [540, 473] on input "Email" at bounding box center [760, 481] width 509 height 16
paste input "[EMAIL_ADDRESS][DOMAIN_NAME]"
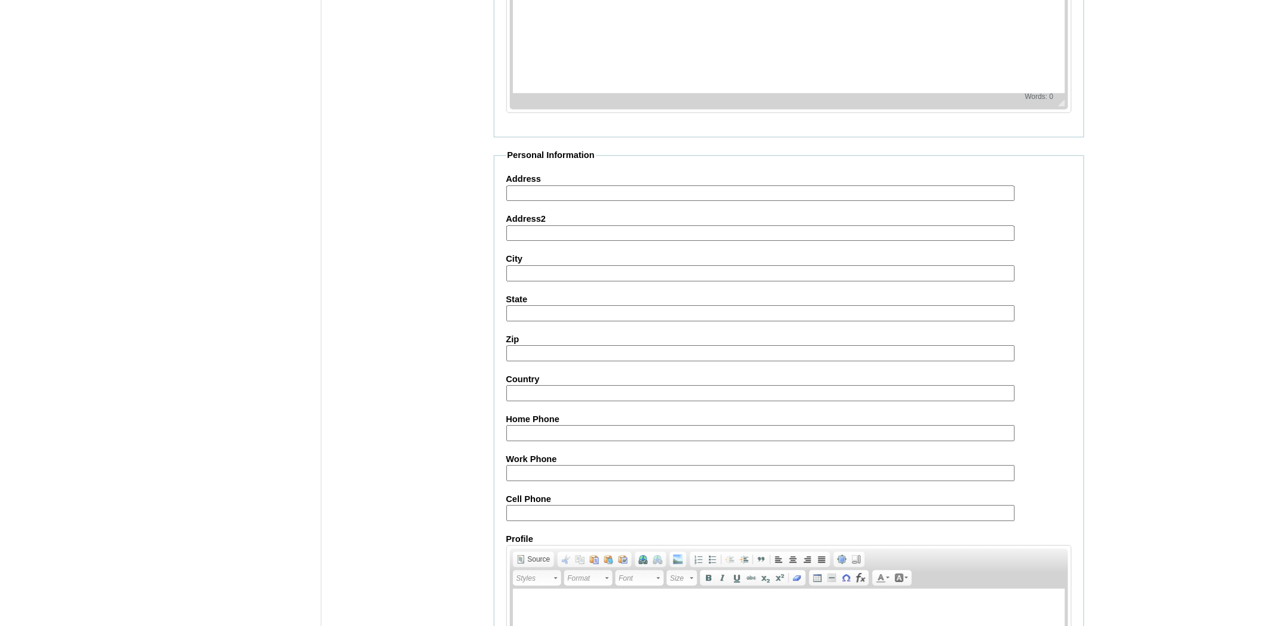
scroll to position [1170, 0]
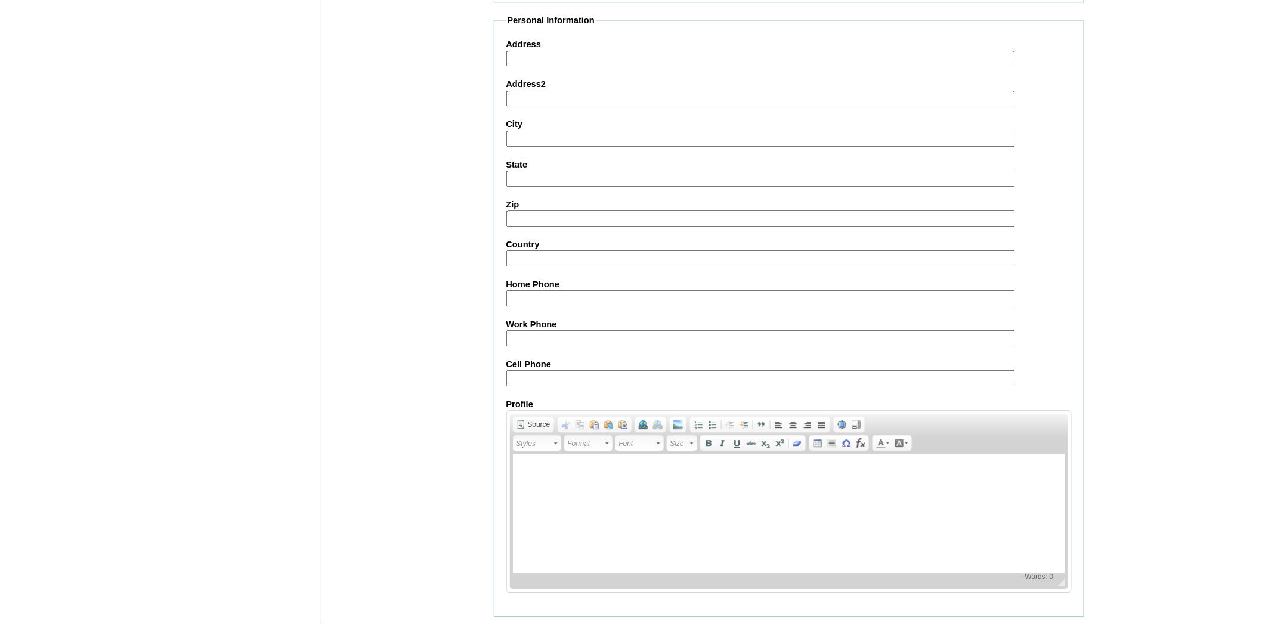
type input "[EMAIL_ADDRESS][DOMAIN_NAME]"
click at [496, 626] on input "Submit" at bounding box center [512, 635] width 37 height 13
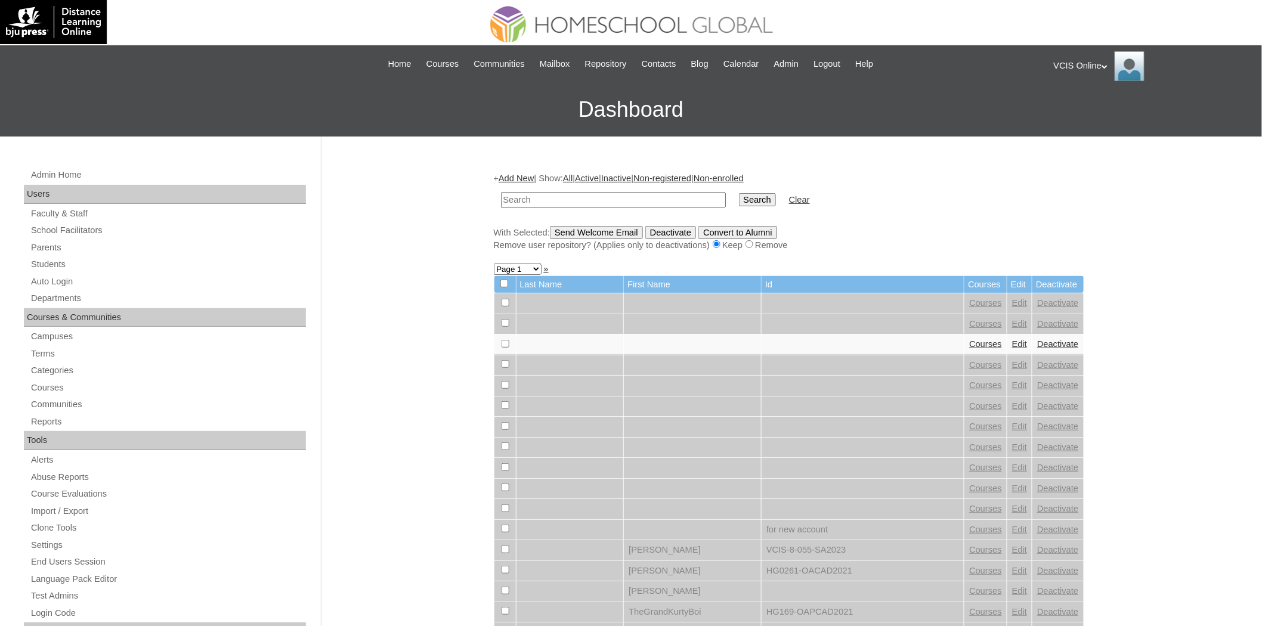
click at [555, 200] on input "text" at bounding box center [613, 200] width 225 height 16
paste input "VCIS014-4C-SA2025"
type input "VCIS014-4C-SA2025"
click at [739, 199] on input "Search" at bounding box center [757, 199] width 37 height 13
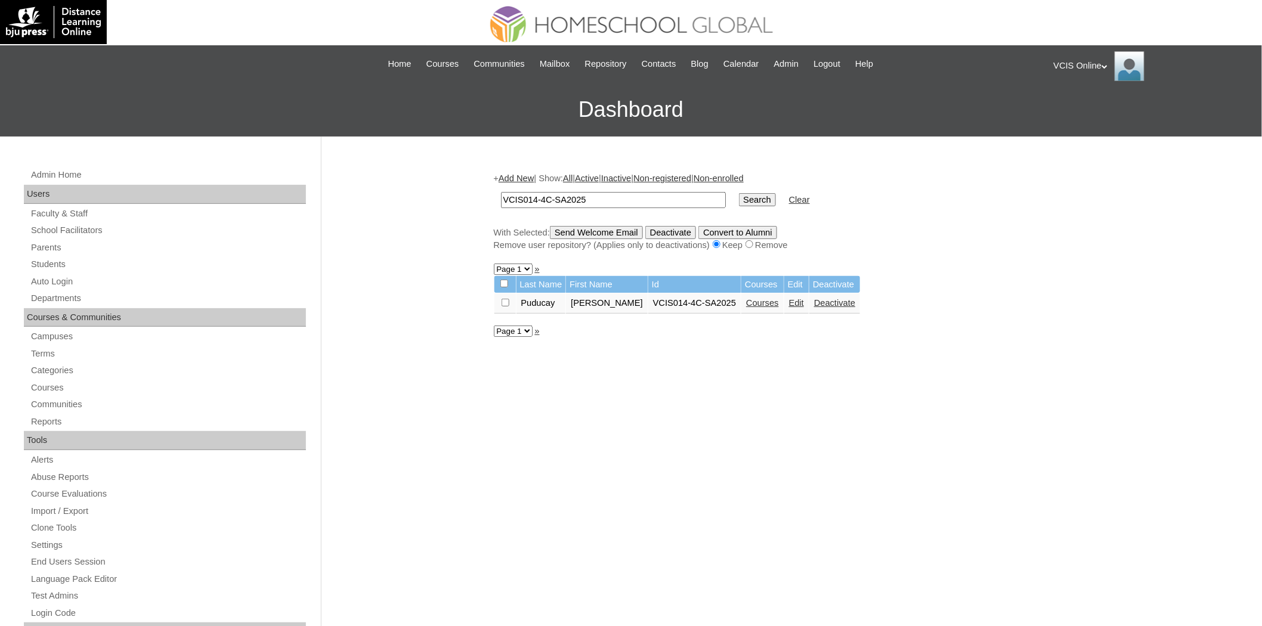
click at [748, 298] on link "Courses" at bounding box center [762, 303] width 33 height 10
